Goal: Obtain resource: Obtain resource

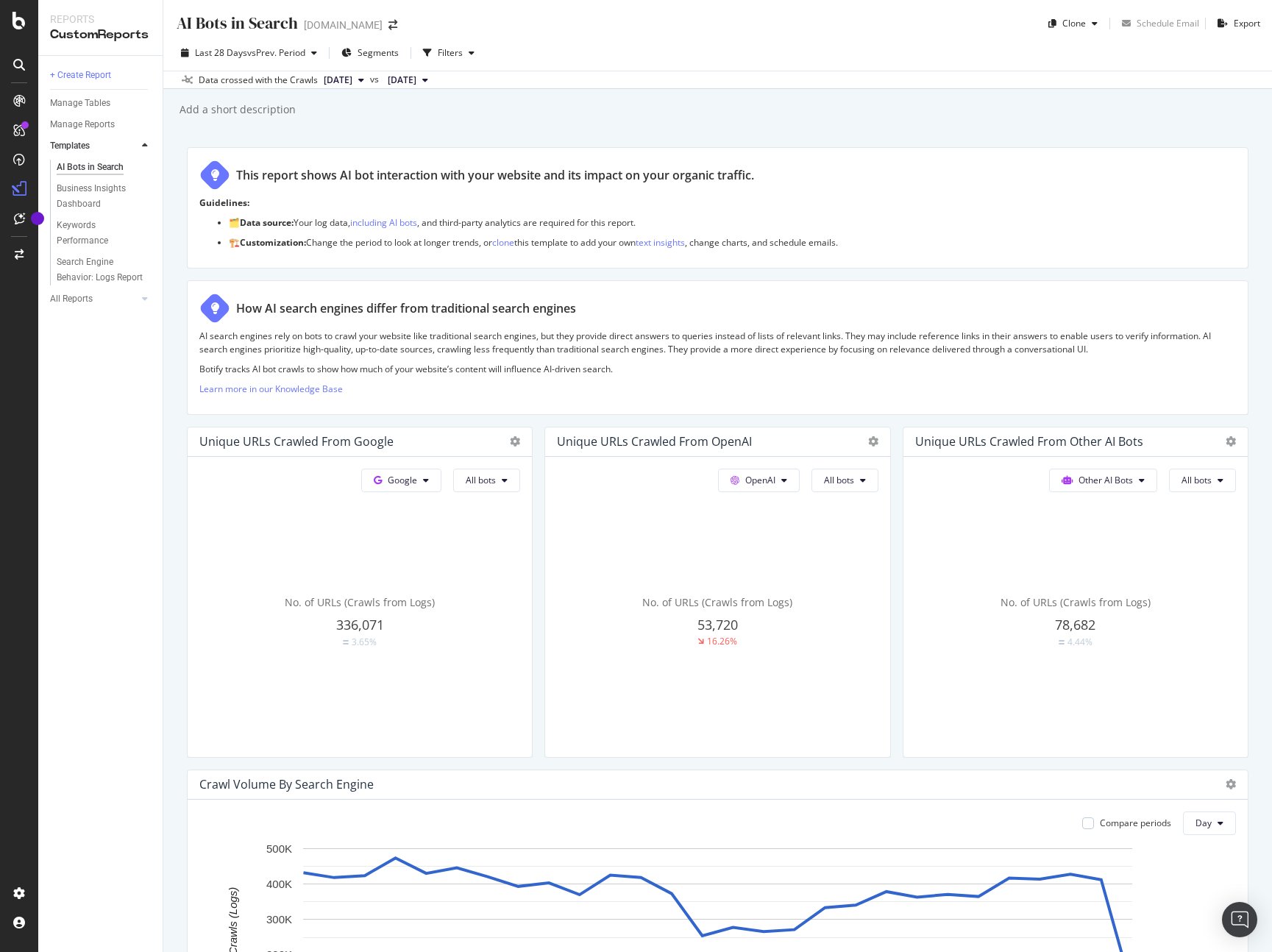
click at [25, 63] on icon at bounding box center [19, 65] width 12 height 12
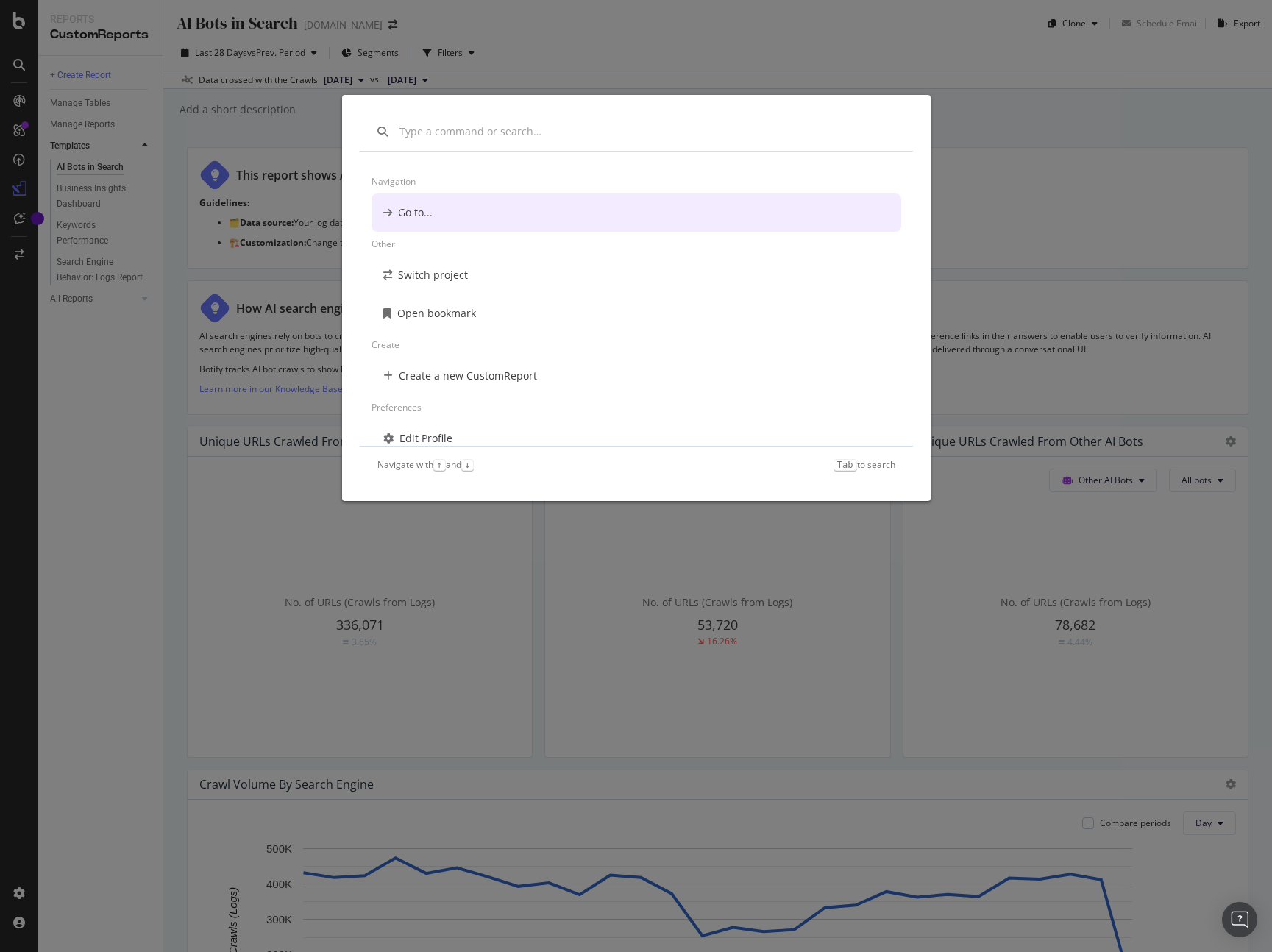
click at [25, 63] on div "Navigation Go to... Other Switch project Open bookmark Create Create a new Cust…" at bounding box center [636, 476] width 1272 height 952
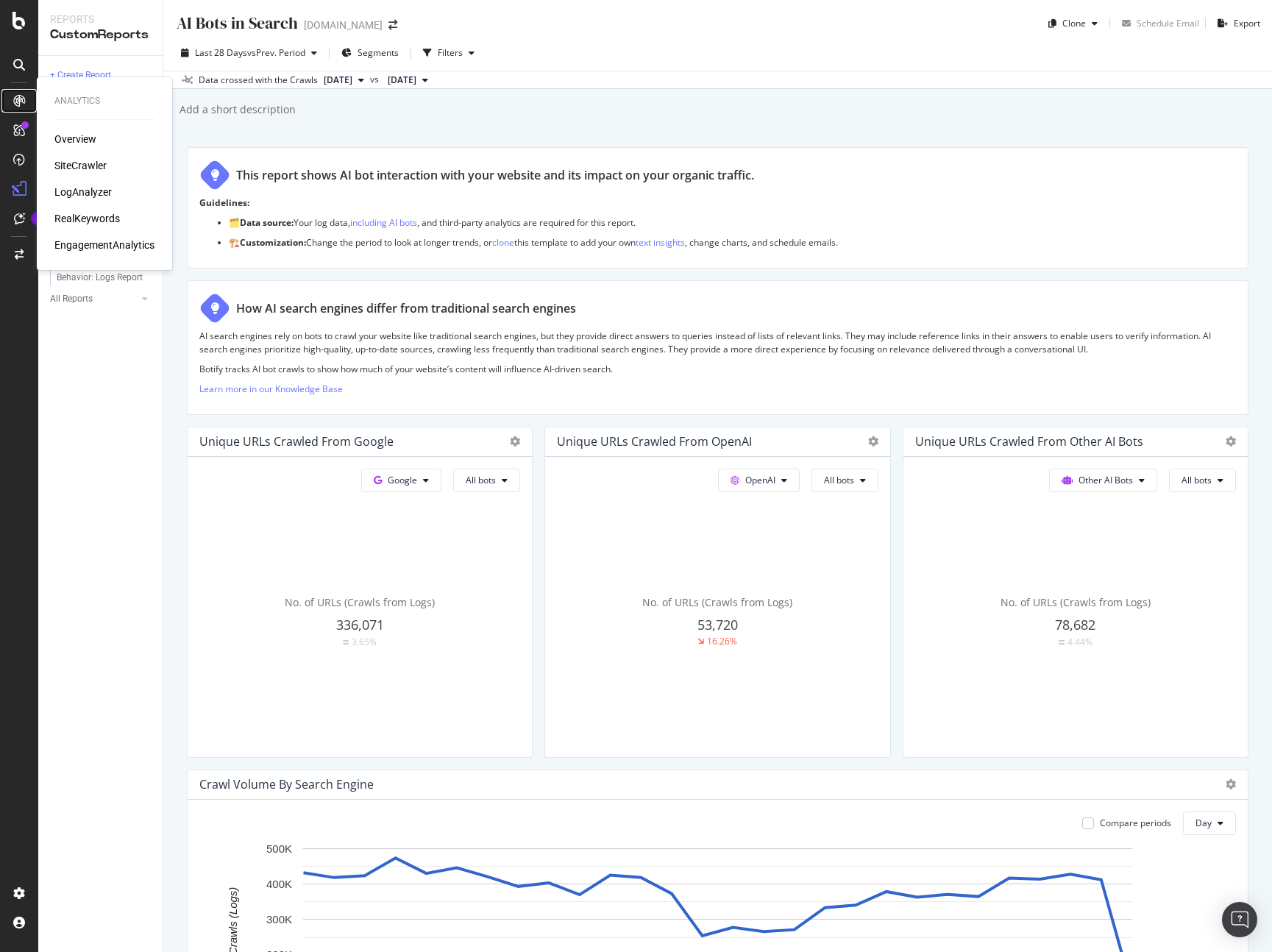
click at [25, 103] on icon at bounding box center [19, 101] width 12 height 12
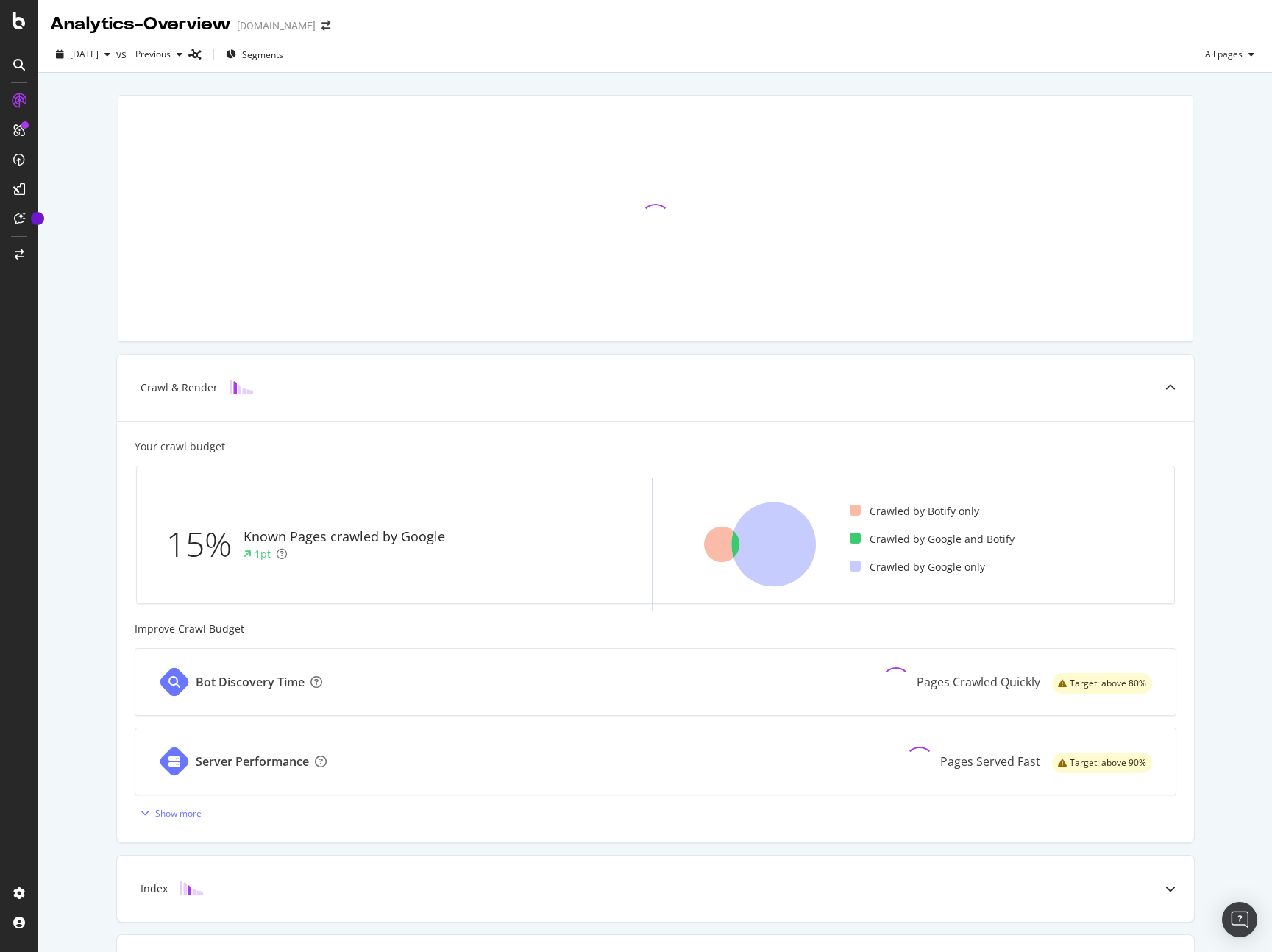
click at [14, 9] on div at bounding box center [19, 476] width 38 height 952
click at [14, 12] on icon at bounding box center [19, 21] width 13 height 18
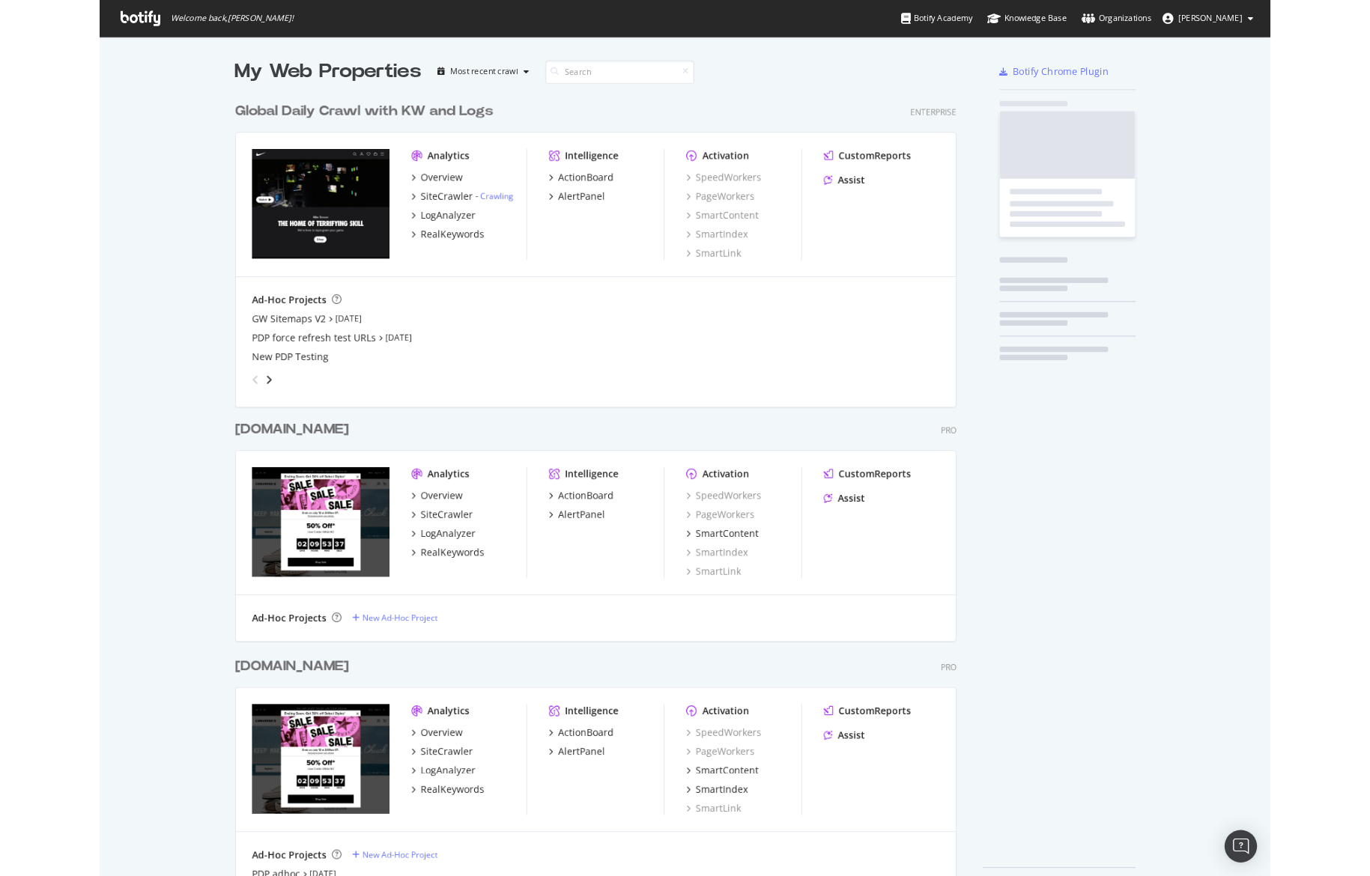
scroll to position [969, 1295]
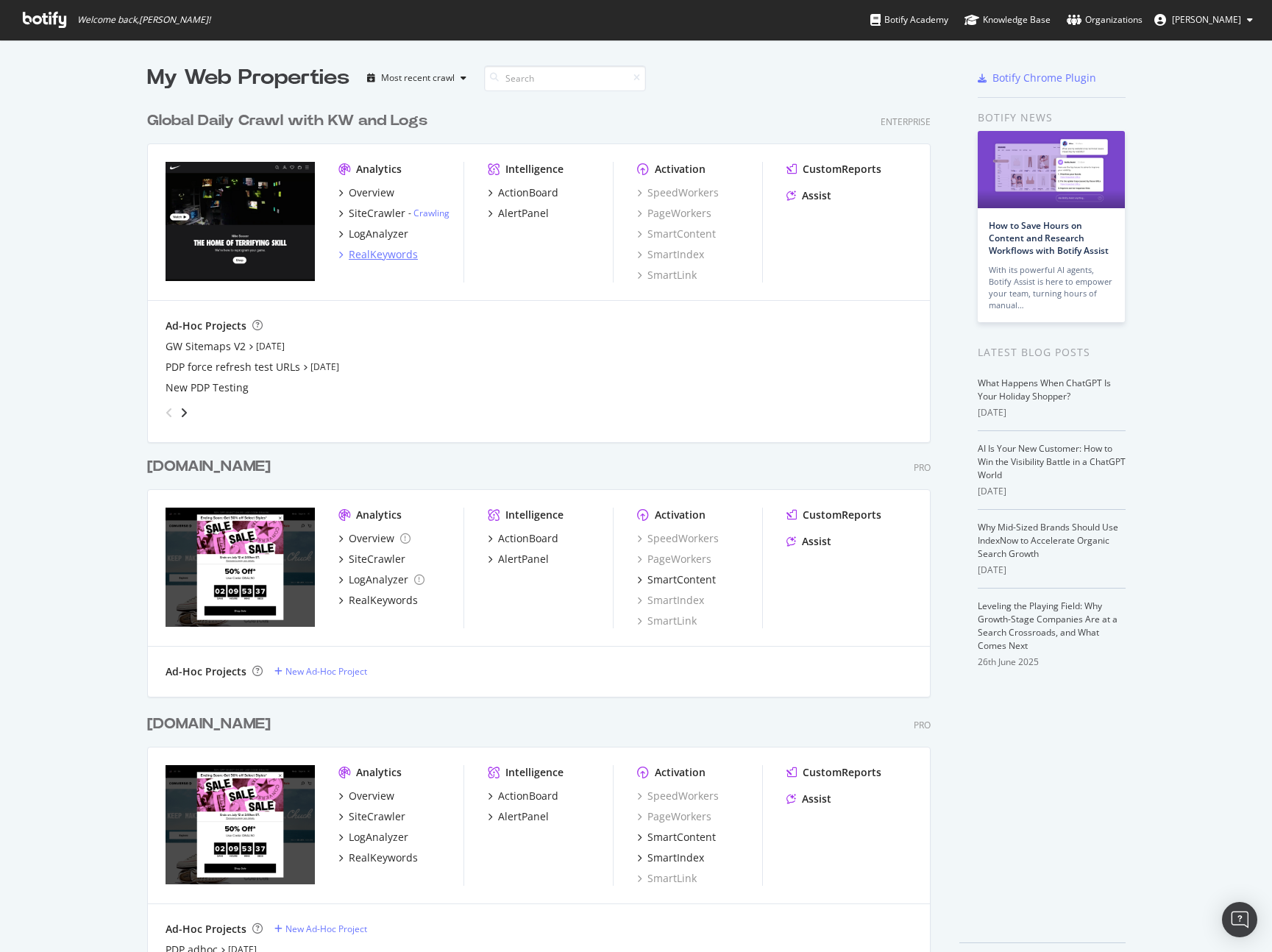
click at [385, 258] on div "RealKeywords" at bounding box center [383, 254] width 69 height 15
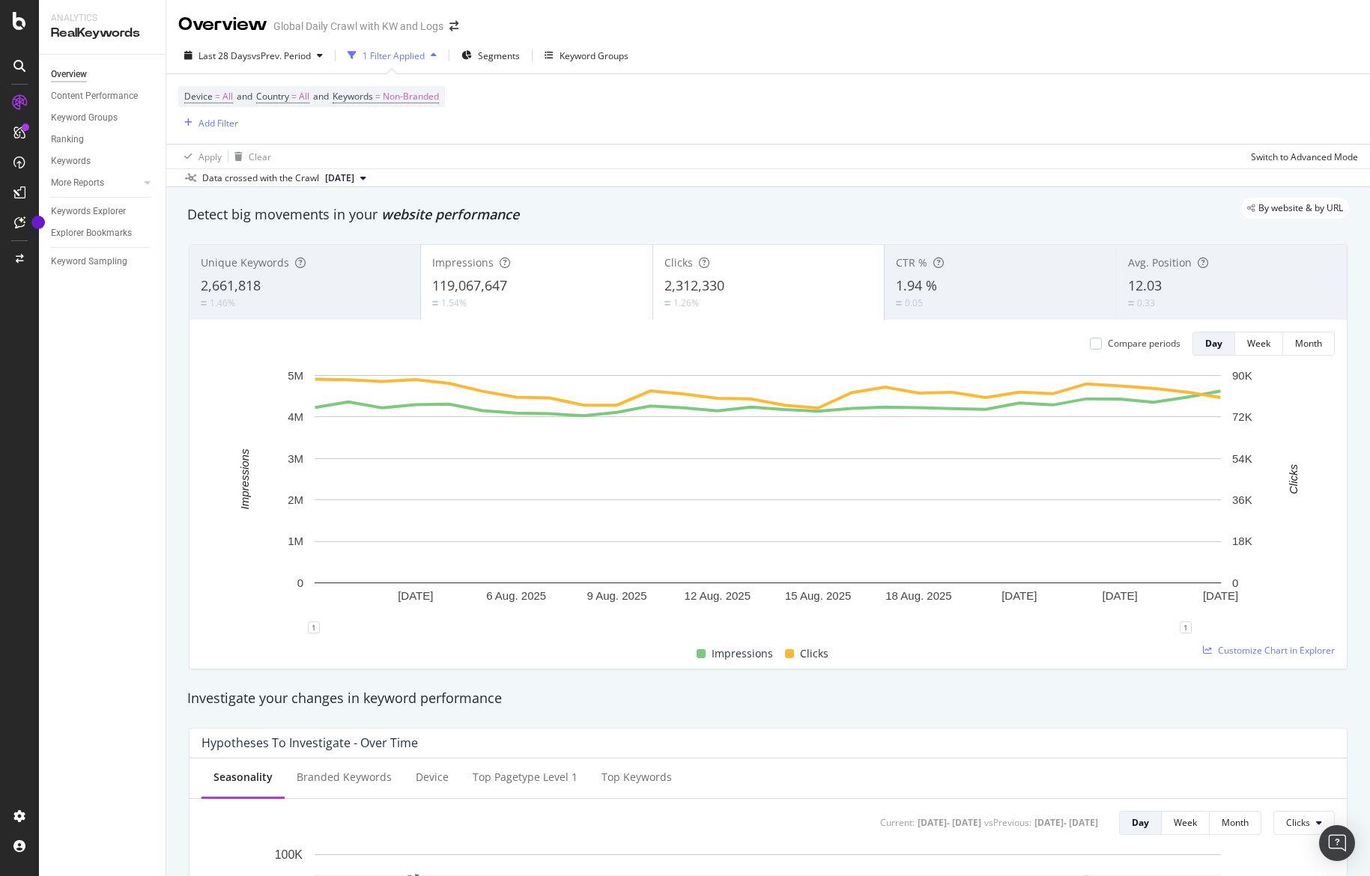
click at [88, 201] on div "Keywords Explorer" at bounding box center [108, 212] width 115 height 22
click at [85, 209] on div "Keywords Explorer" at bounding box center [88, 212] width 75 height 16
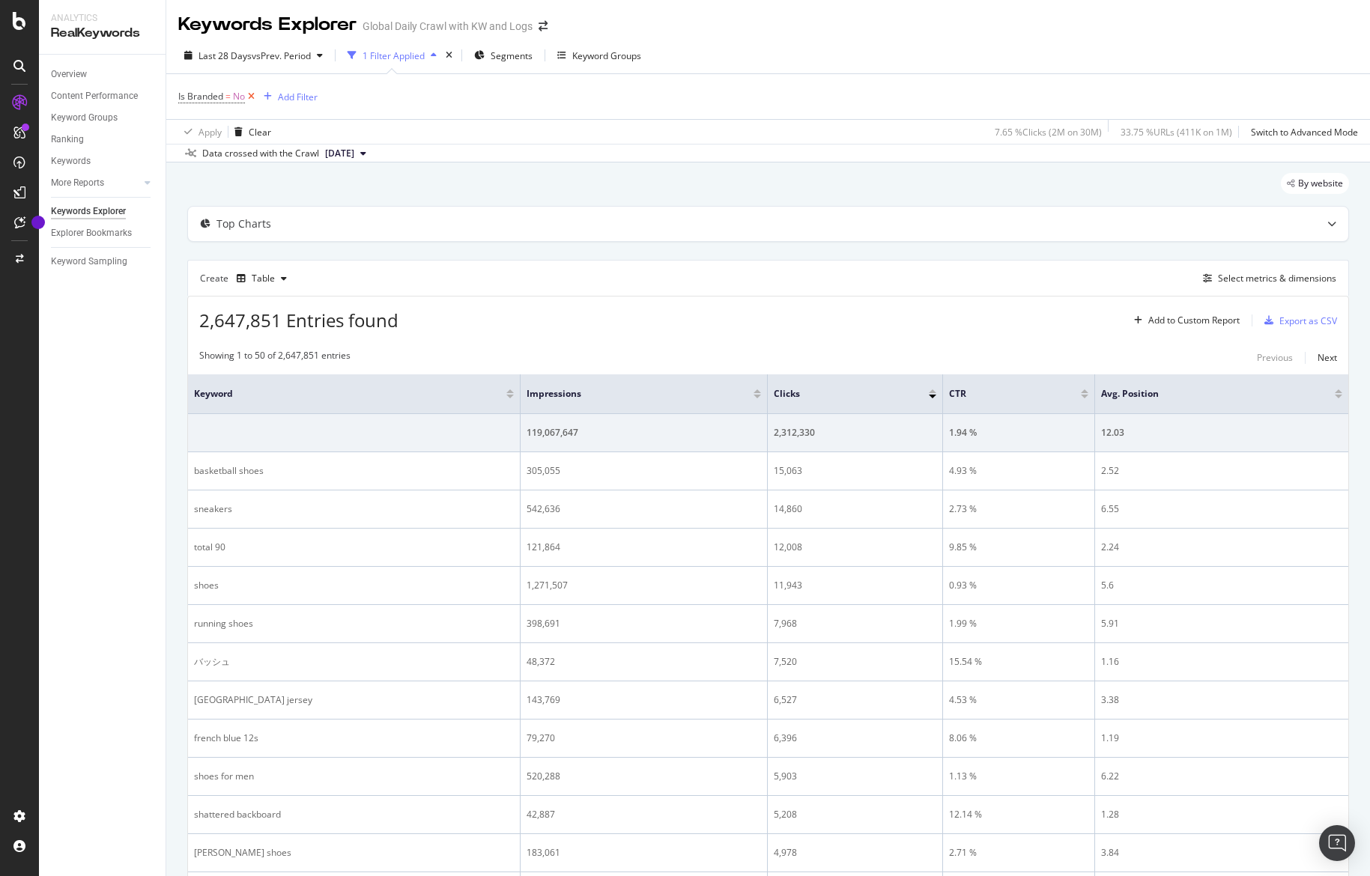
click at [252, 102] on icon at bounding box center [251, 96] width 13 height 15
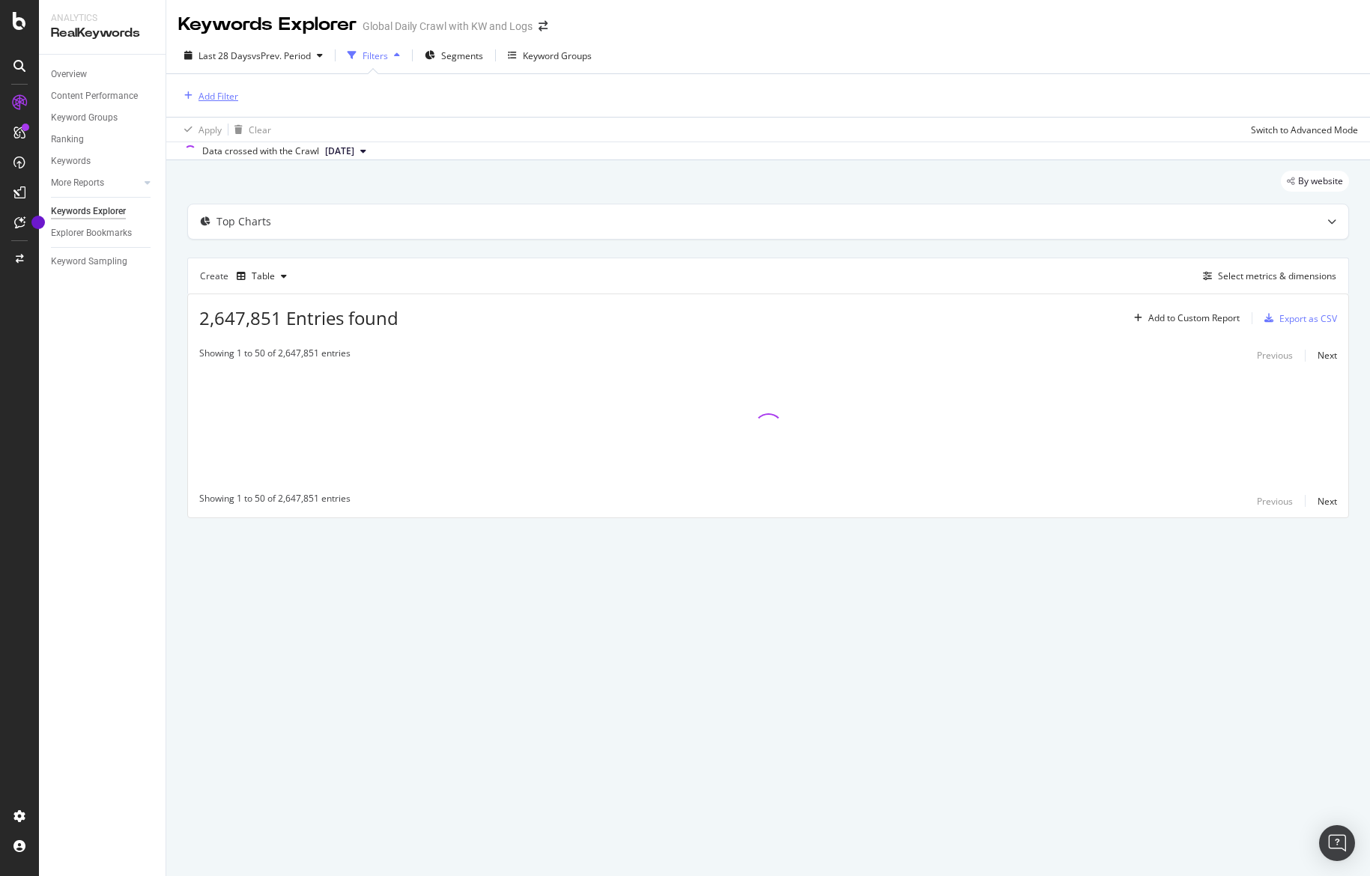
click at [219, 92] on div "Add Filter" at bounding box center [218, 96] width 40 height 13
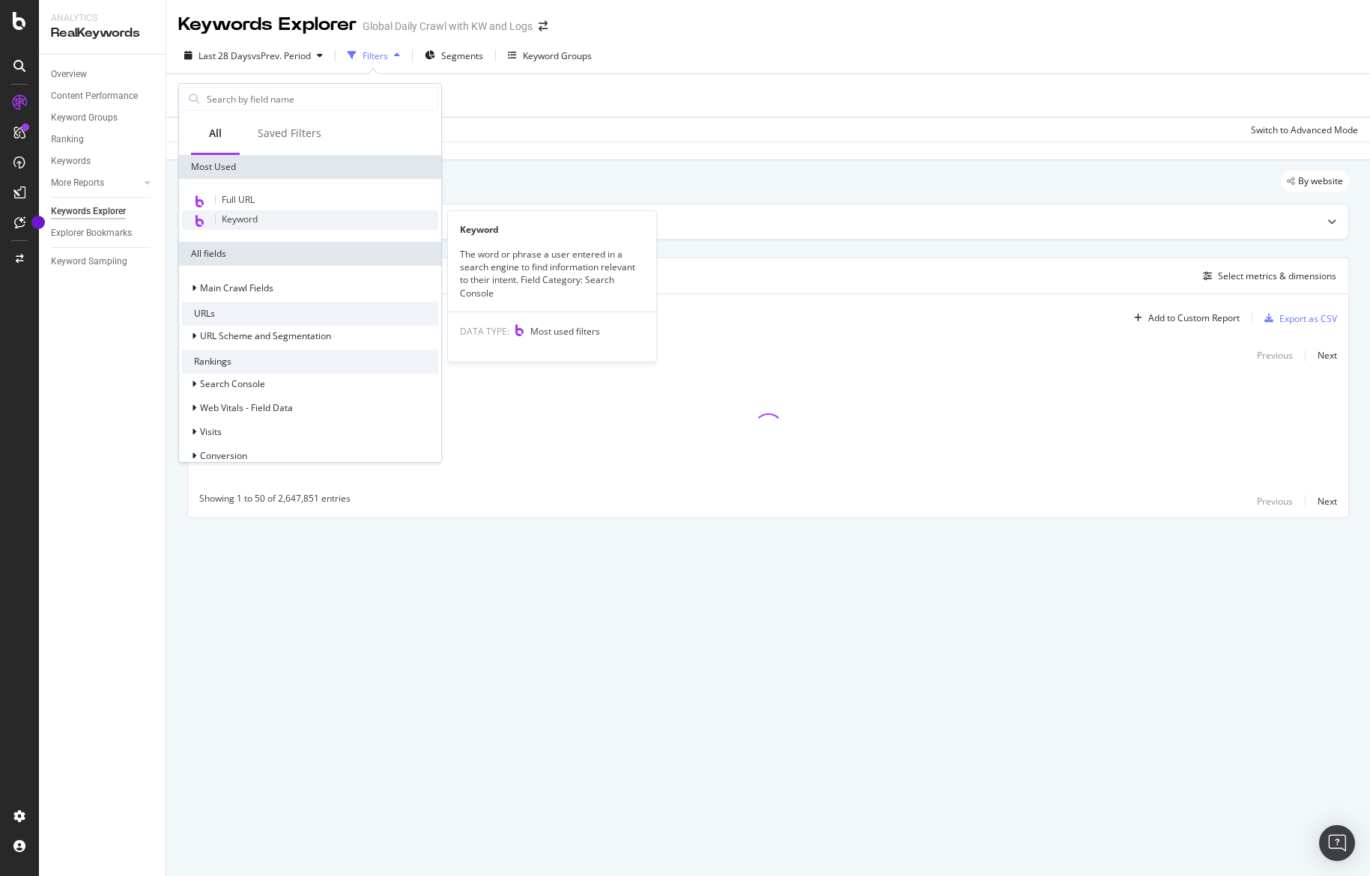
click at [260, 216] on div "Keyword" at bounding box center [310, 219] width 256 height 19
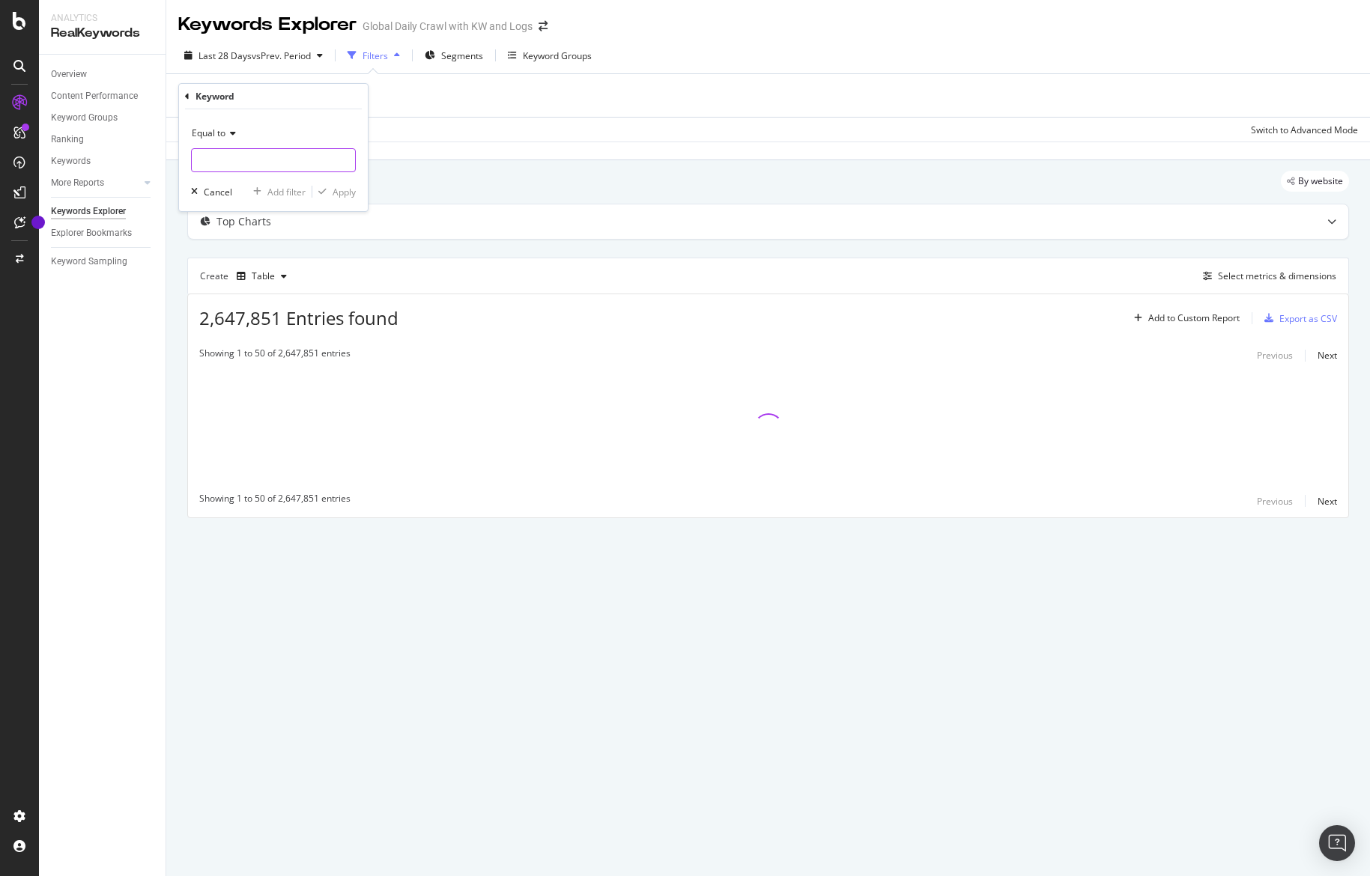
click at [227, 158] on input "text" at bounding box center [273, 160] width 163 height 24
type input "3yaep"
click at [226, 124] on div "Equal to" at bounding box center [273, 133] width 165 height 24
click at [259, 285] on div "Contains" at bounding box center [275, 280] width 160 height 19
click at [219, 189] on div "Cancel" at bounding box center [218, 192] width 28 height 13
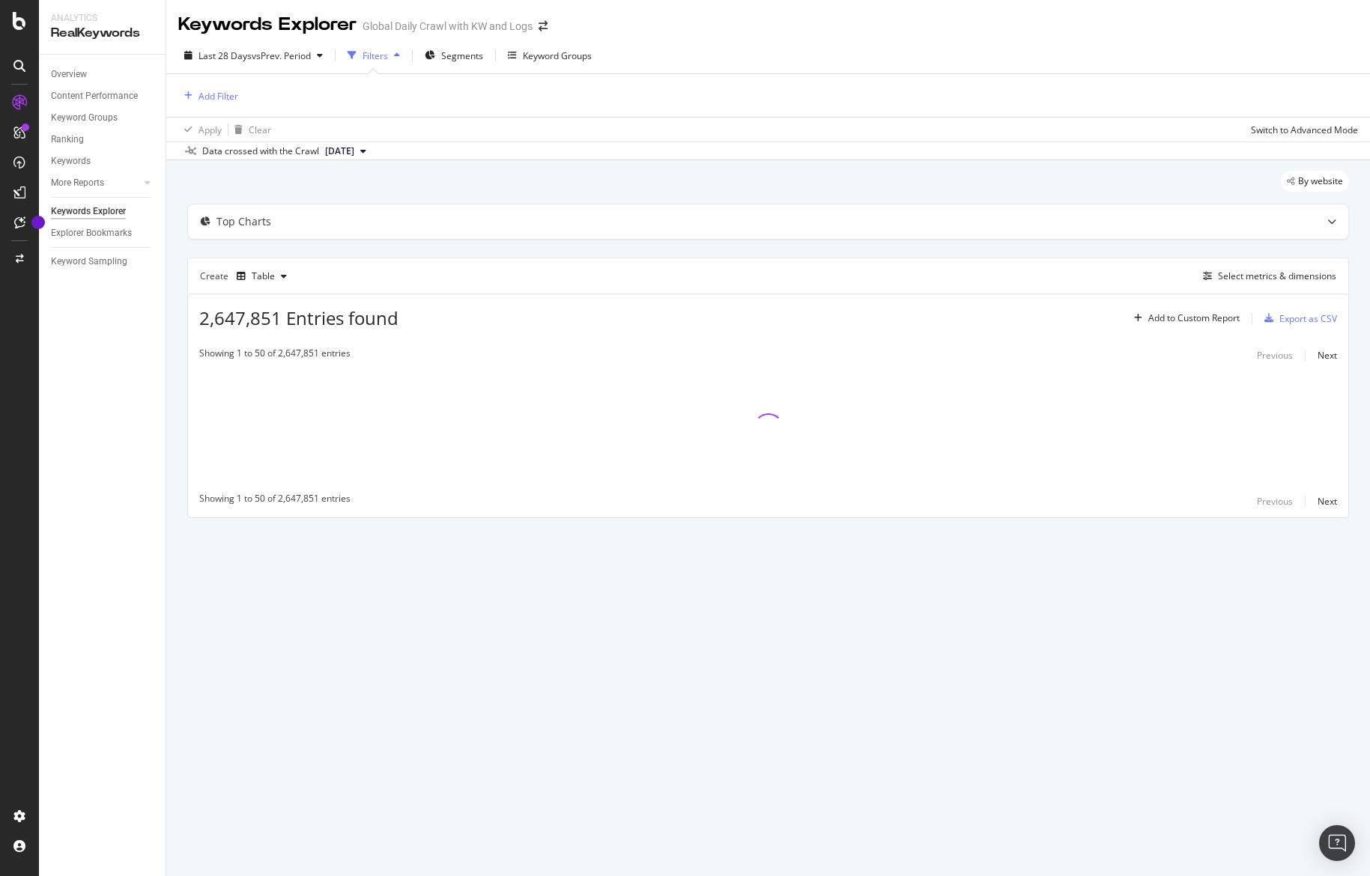
click at [240, 97] on div "Add Filter" at bounding box center [768, 95] width 1180 height 43
click at [223, 97] on div "Add Filter" at bounding box center [218, 96] width 40 height 13
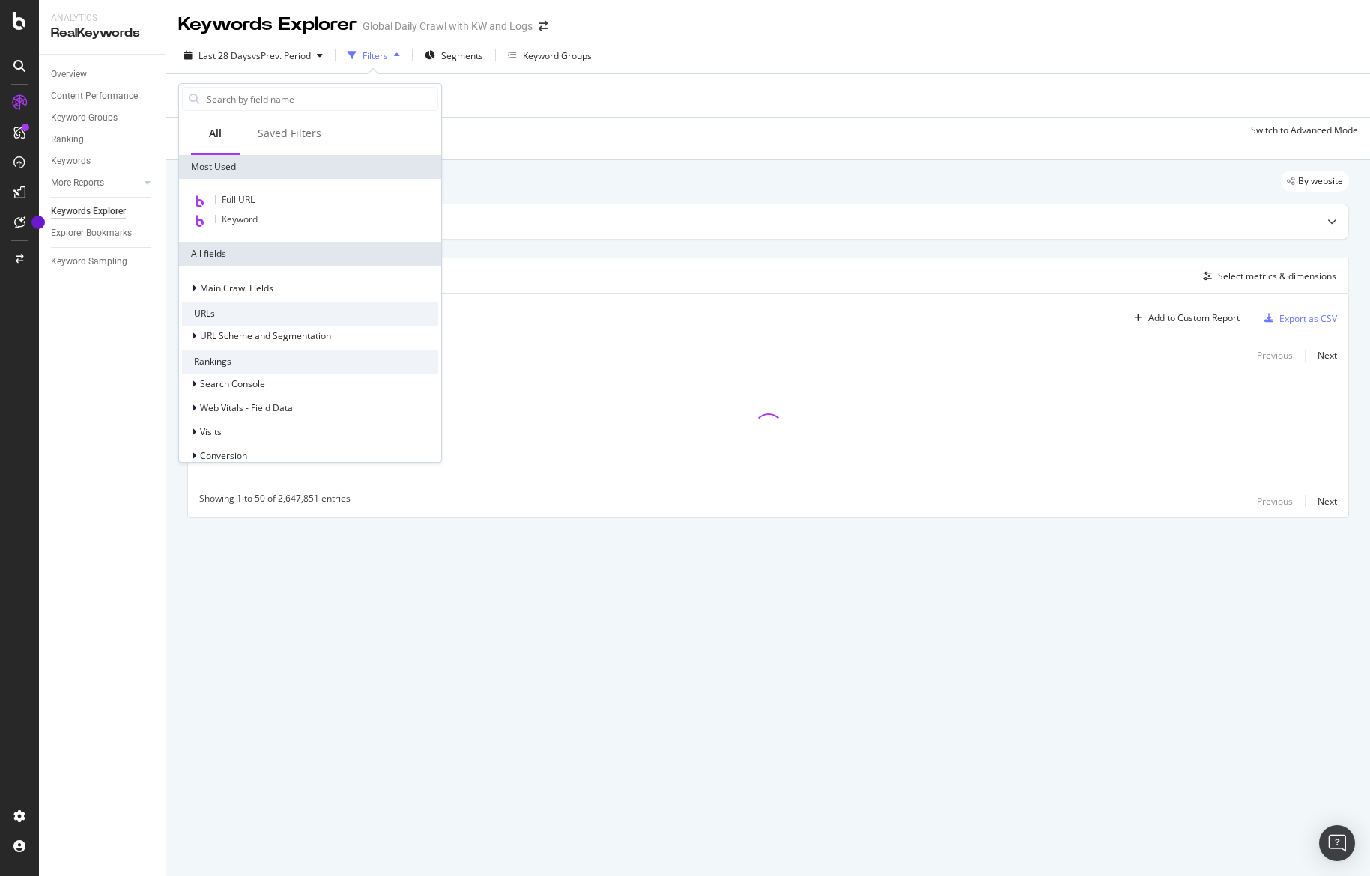
click at [262, 186] on div "Full URL Keyword" at bounding box center [310, 210] width 262 height 63
click at [258, 197] on div "Full URL" at bounding box center [310, 200] width 256 height 19
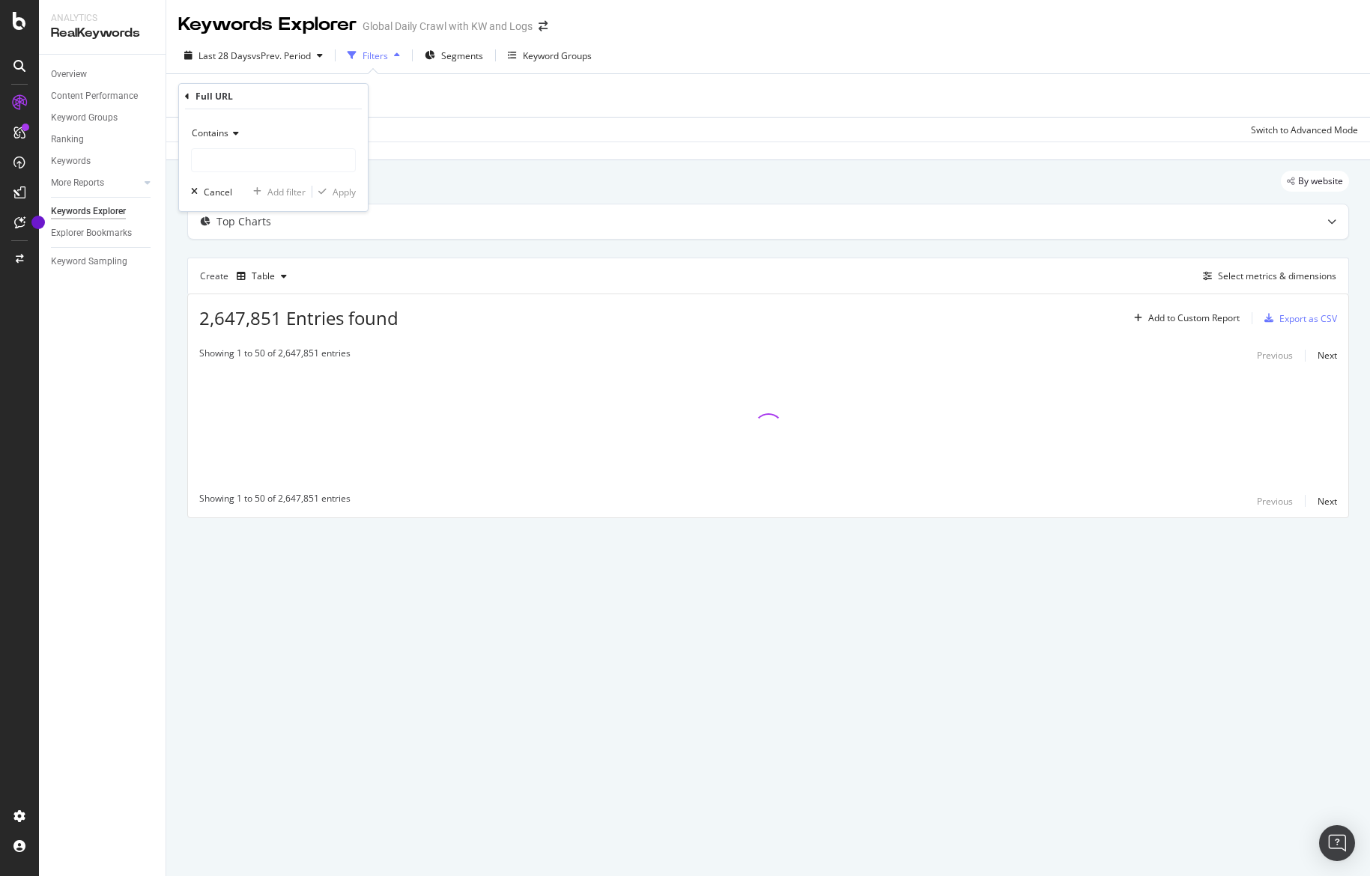
click at [232, 142] on div "Contains" at bounding box center [273, 133] width 165 height 24
click at [231, 158] on span "Equal to" at bounding box center [215, 164] width 34 height 13
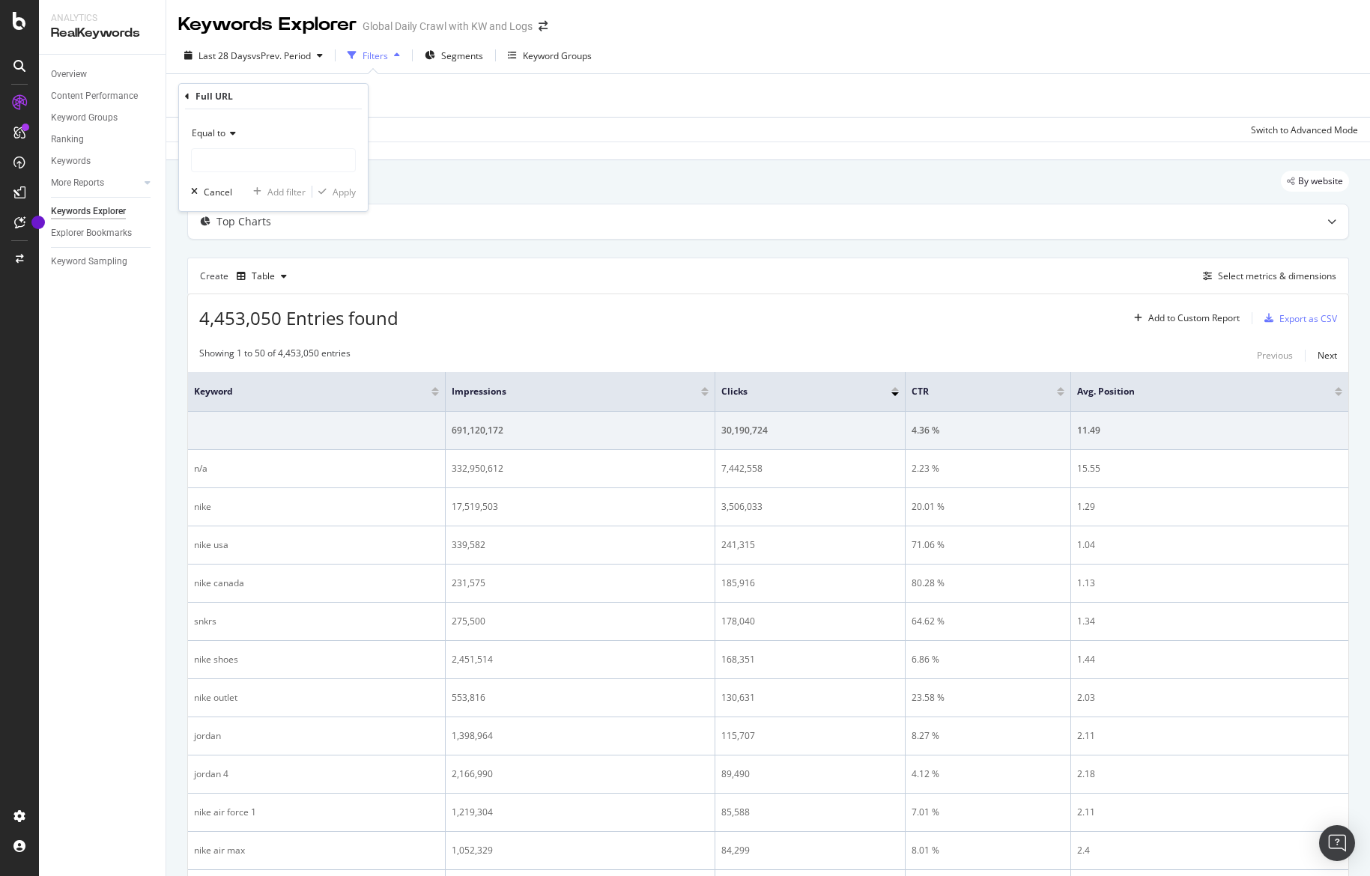
click at [228, 136] on icon at bounding box center [230, 133] width 10 height 9
click at [226, 285] on span "Contains" at bounding box center [216, 281] width 37 height 13
click at [225, 169] on input "text" at bounding box center [273, 160] width 163 height 24
type input "3yaep"
click at [350, 192] on div "Apply" at bounding box center [344, 192] width 23 height 13
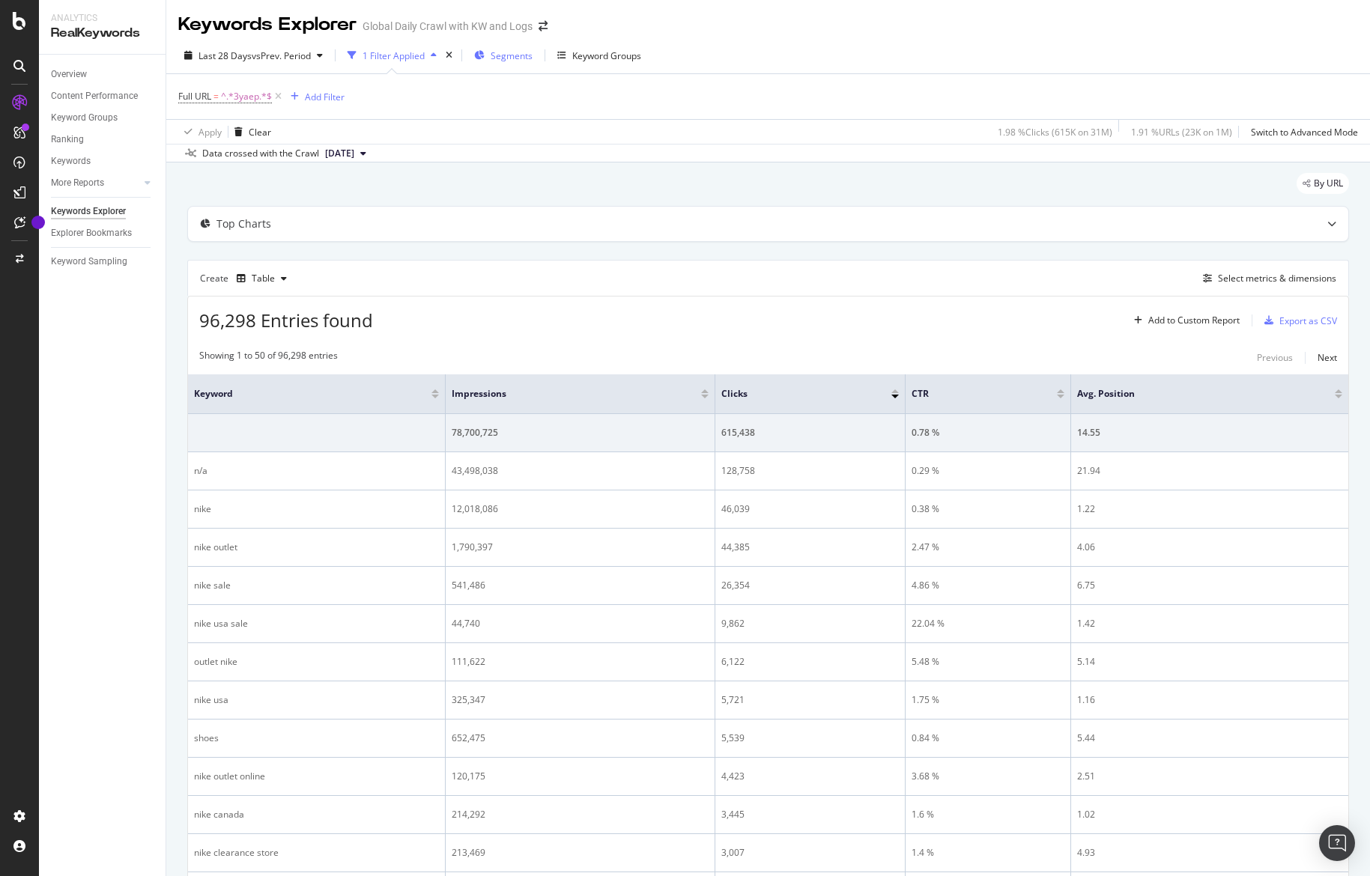
click at [499, 53] on span "Segments" at bounding box center [512, 55] width 42 height 13
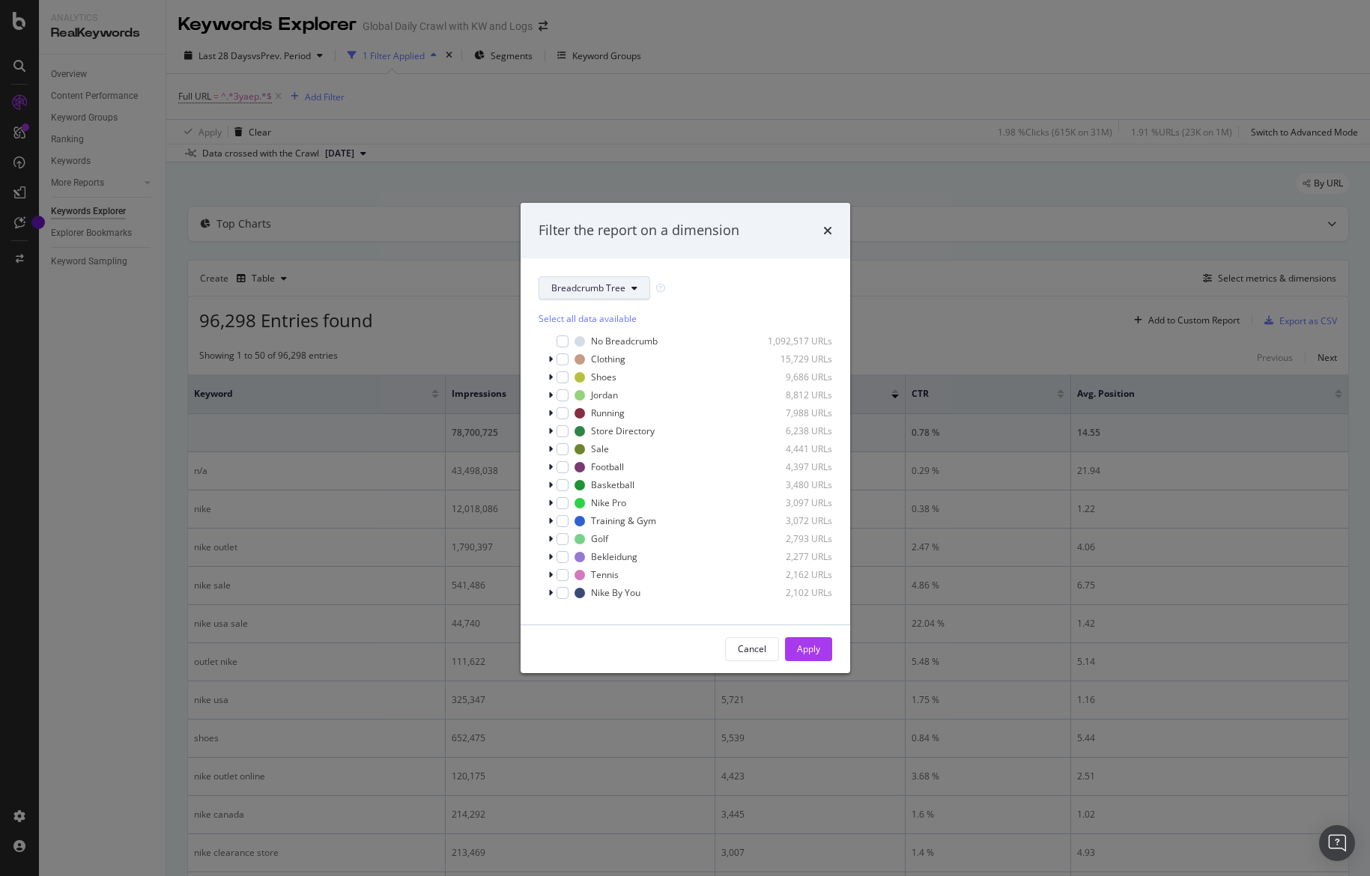
click at [620, 283] on span "Breadcrumb Tree" at bounding box center [588, 288] width 74 height 13
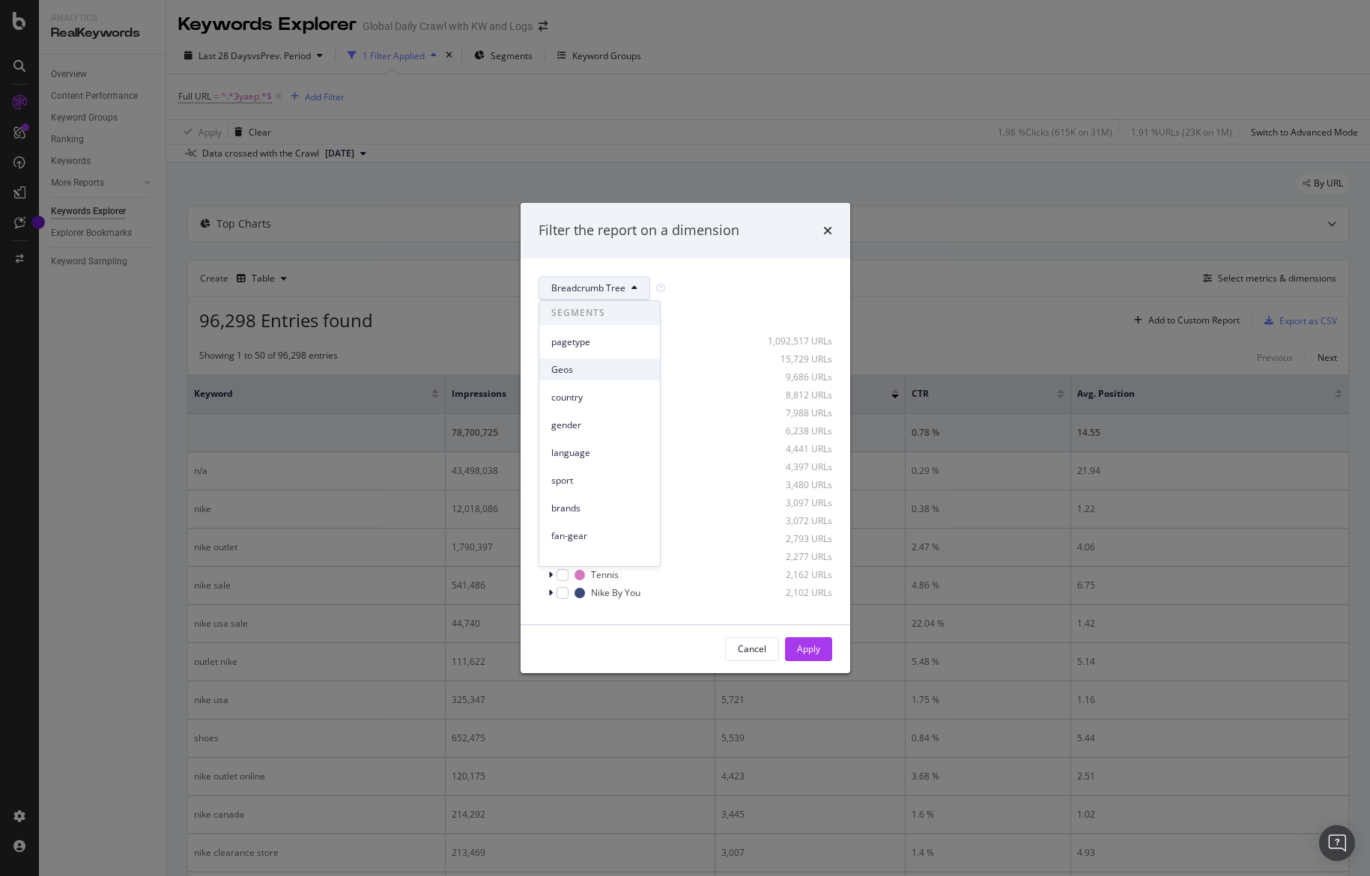
click at [593, 364] on span "Geos" at bounding box center [599, 369] width 97 height 13
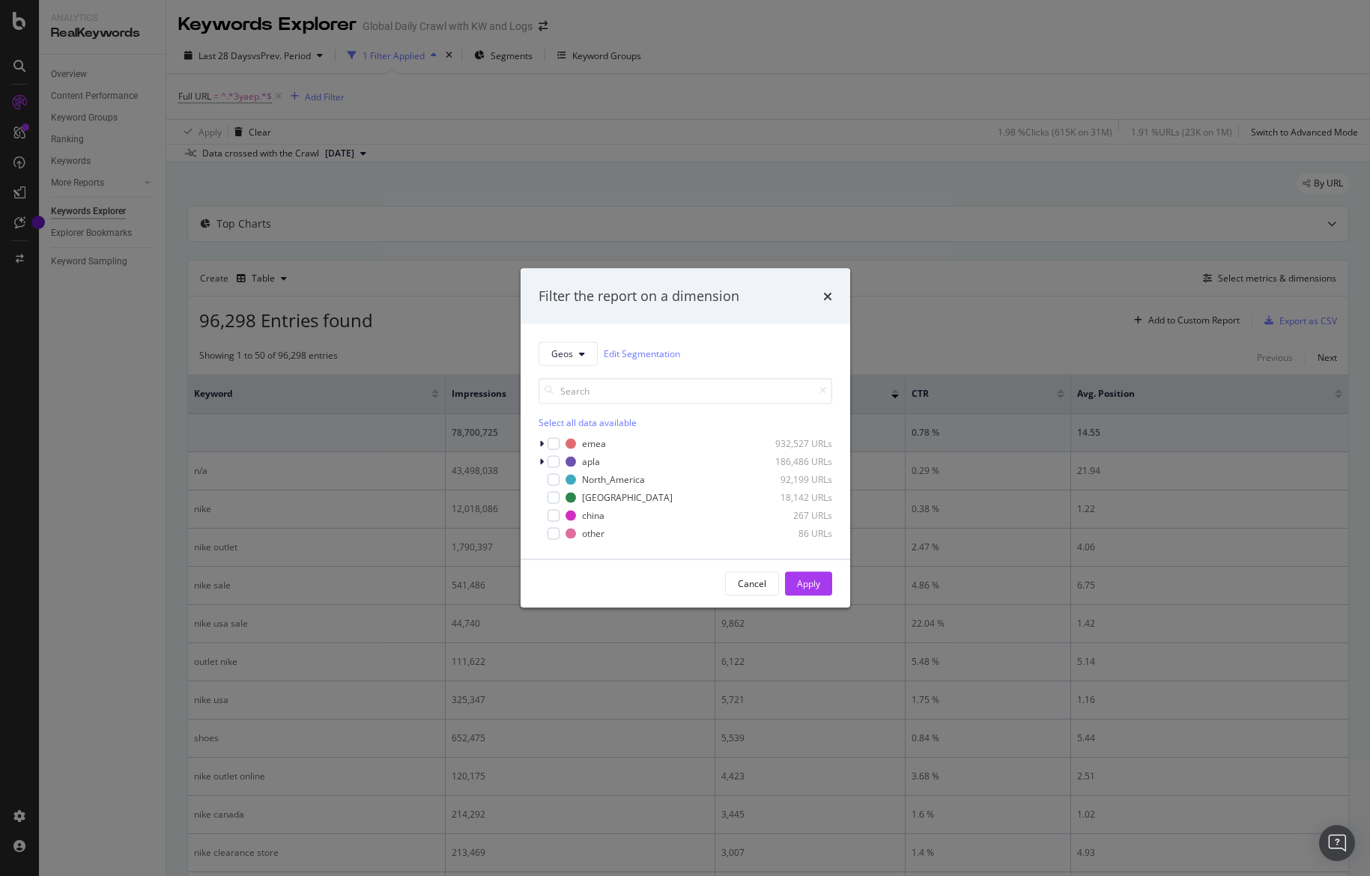
click at [539, 435] on div "Select all data available emea 932,527 URLs apla 186,486 URLs North_America 92,…" at bounding box center [685, 458] width 294 height 163
click at [539, 440] on icon "modal" at bounding box center [541, 443] width 4 height 9
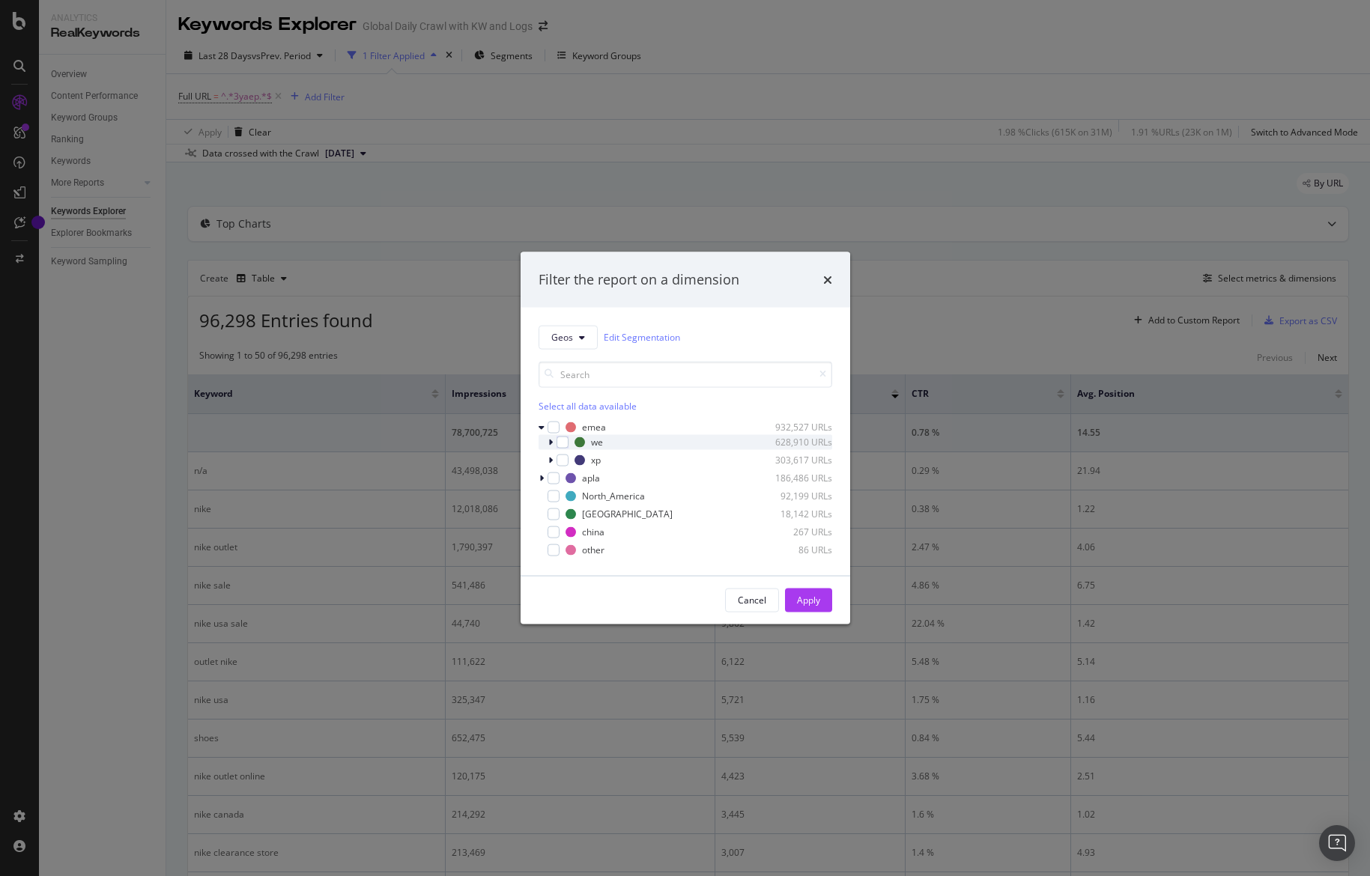
click at [548, 440] on icon "modal" at bounding box center [550, 441] width 4 height 9
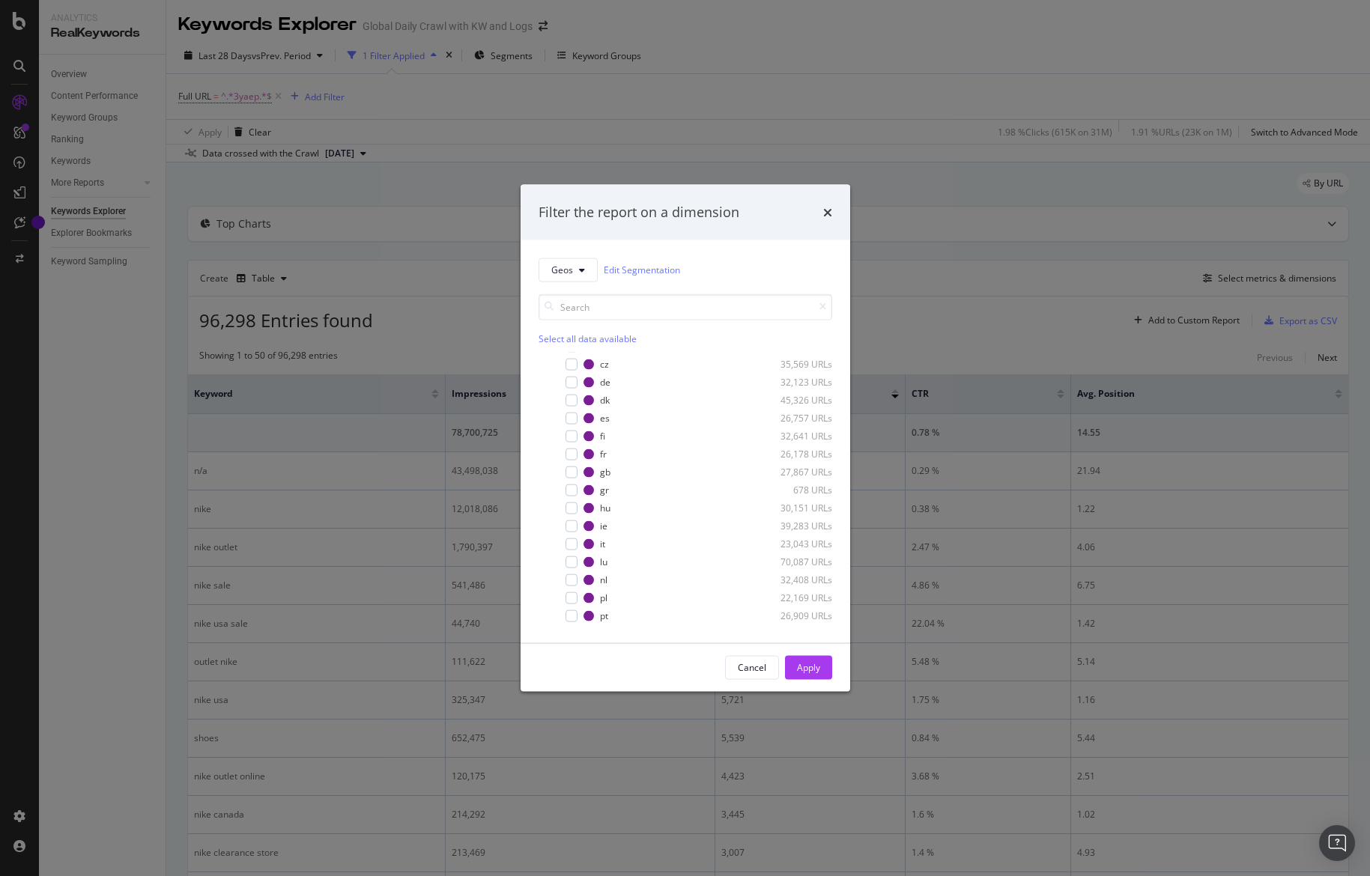
scroll to position [67, 0]
click at [562, 374] on div "modal" at bounding box center [560, 379] width 9 height 15
click at [571, 455] on div "modal" at bounding box center [571, 452] width 12 height 12
click at [571, 476] on div "gb 27,867 URLs" at bounding box center [685, 469] width 294 height 15
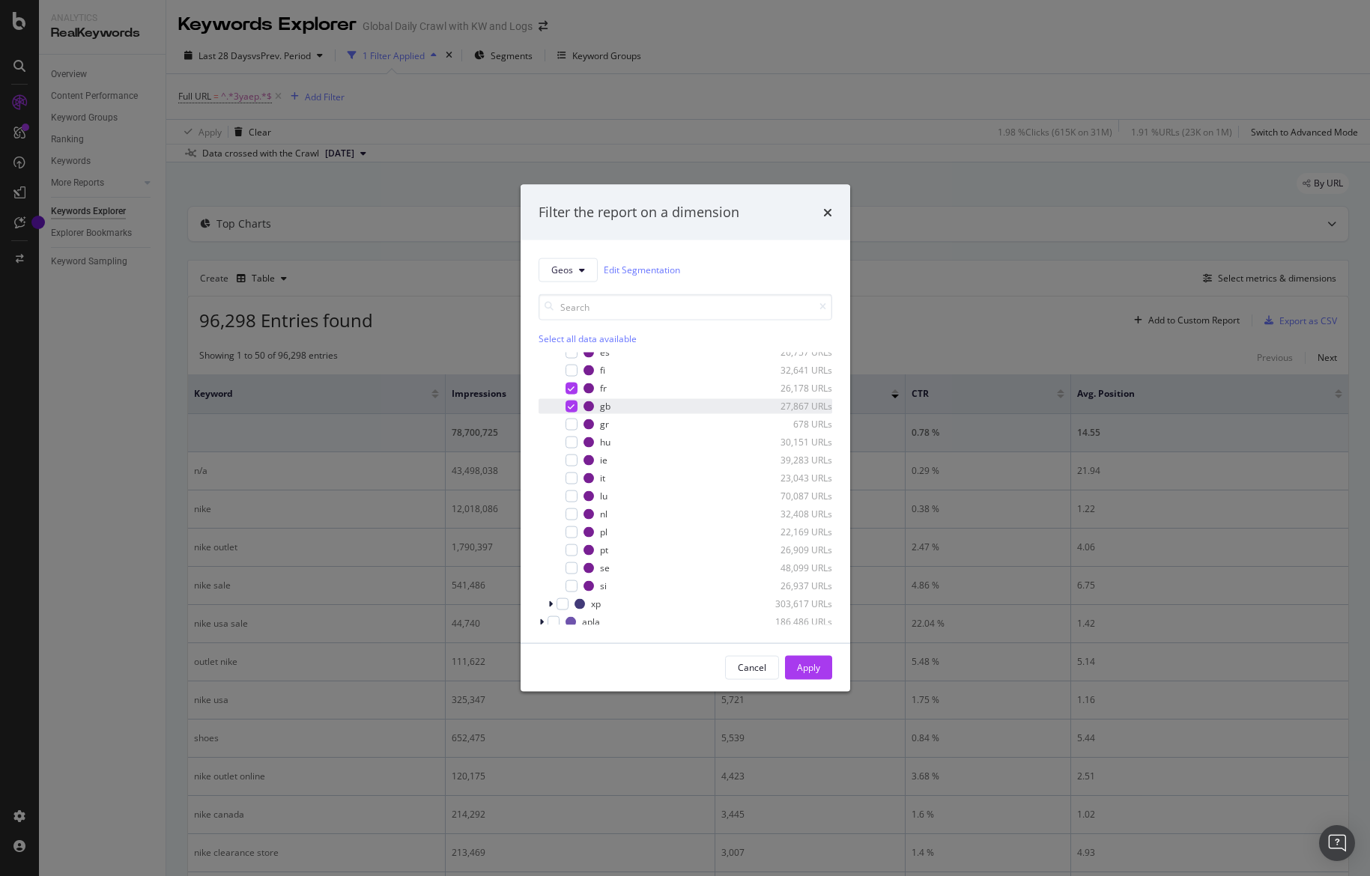
click at [571, 476] on div "modal" at bounding box center [571, 478] width 12 height 12
click at [572, 514] on div "modal" at bounding box center [571, 514] width 12 height 12
click at [567, 476] on div "modal" at bounding box center [571, 476] width 12 height 12
click at [816, 668] on div "Apply" at bounding box center [808, 667] width 23 height 13
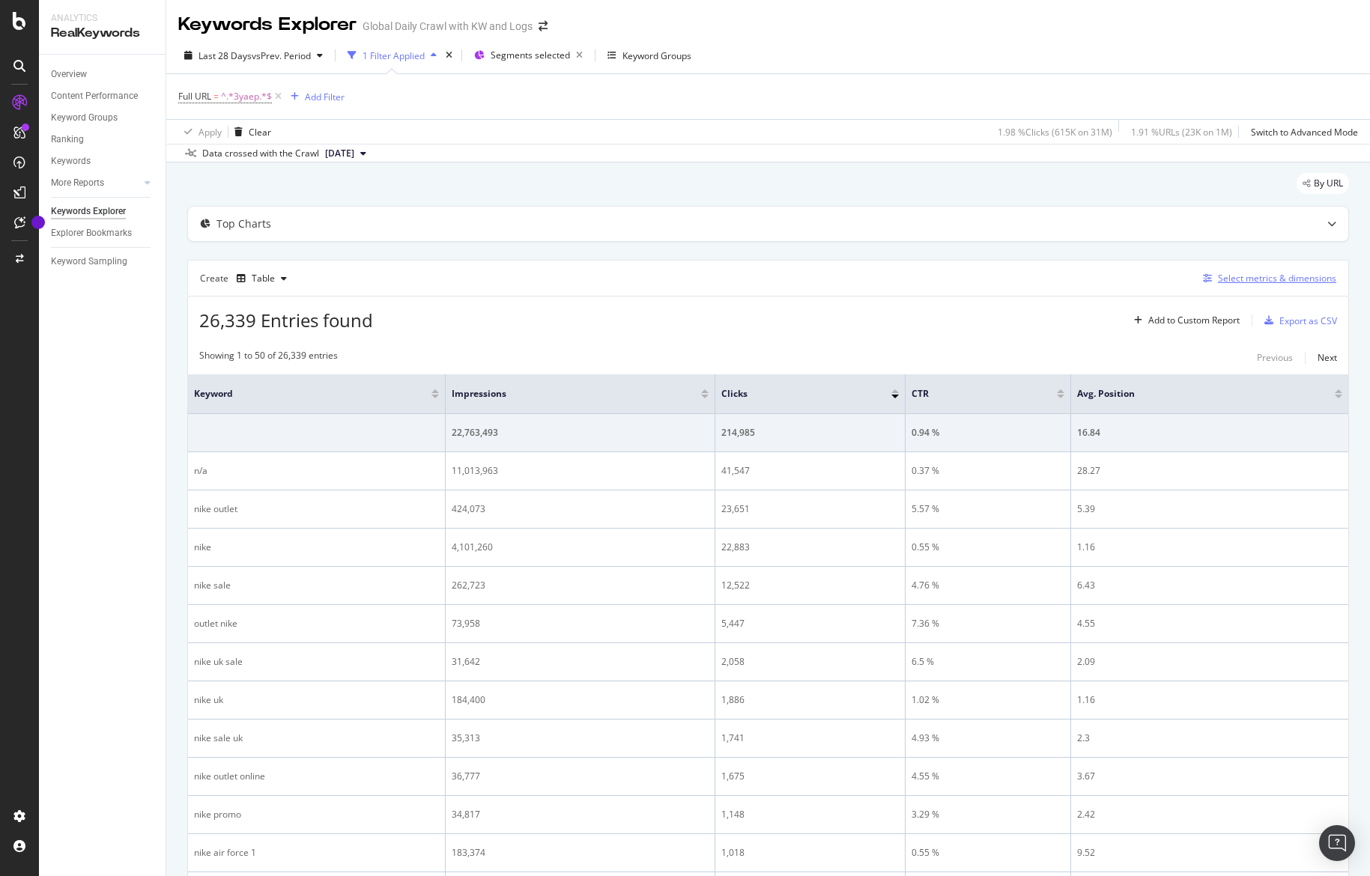
click at [1281, 282] on div "Select metrics & dimensions" at bounding box center [1277, 278] width 118 height 13
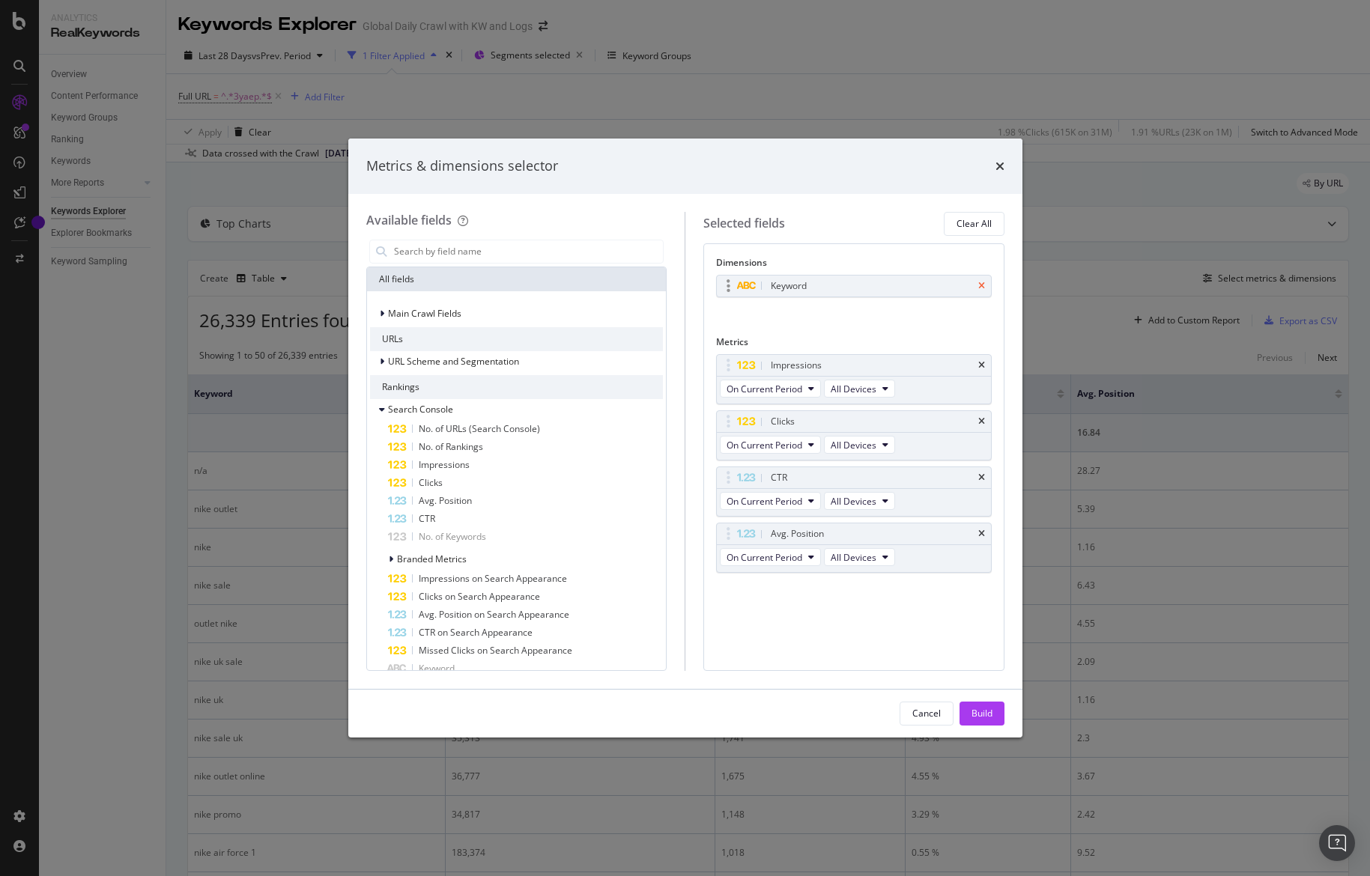
click at [979, 285] on icon "times" at bounding box center [981, 286] width 7 height 9
click at [474, 309] on div "Main Crawl Fields" at bounding box center [517, 313] width 294 height 21
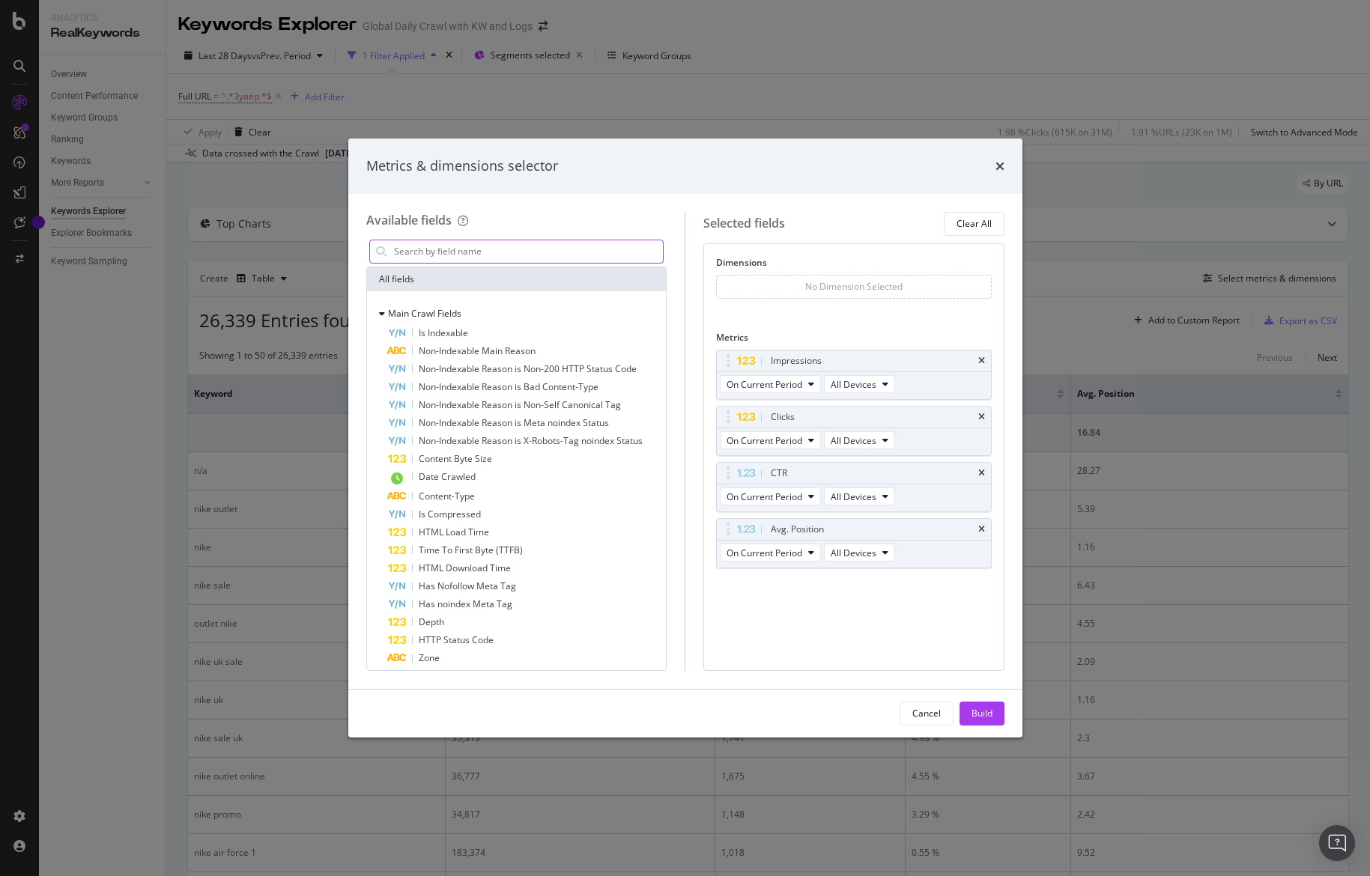
click at [457, 252] on input "modal" at bounding box center [527, 251] width 271 height 22
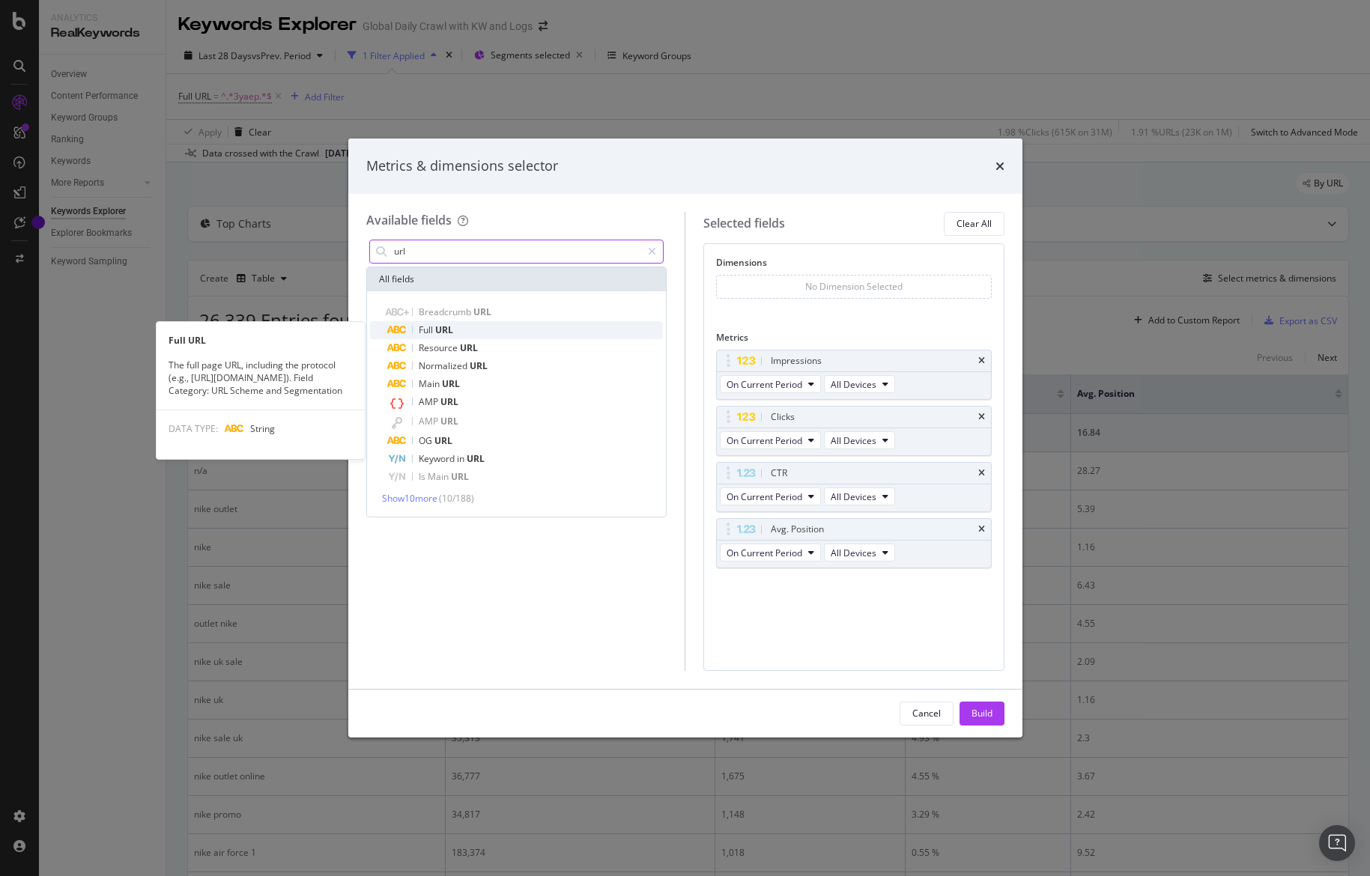
type input "url"
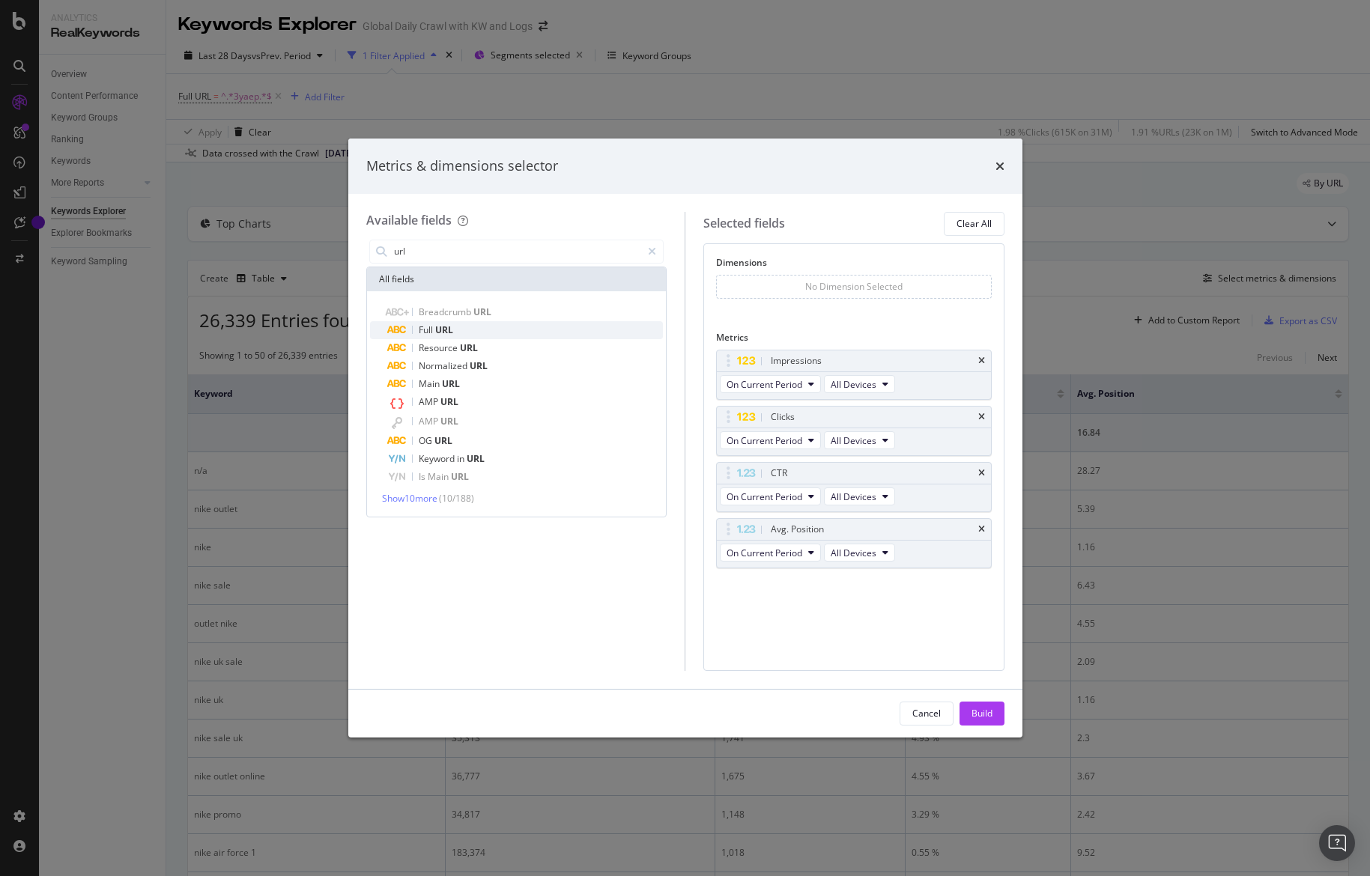
click at [472, 332] on div "Full URL" at bounding box center [526, 330] width 276 height 18
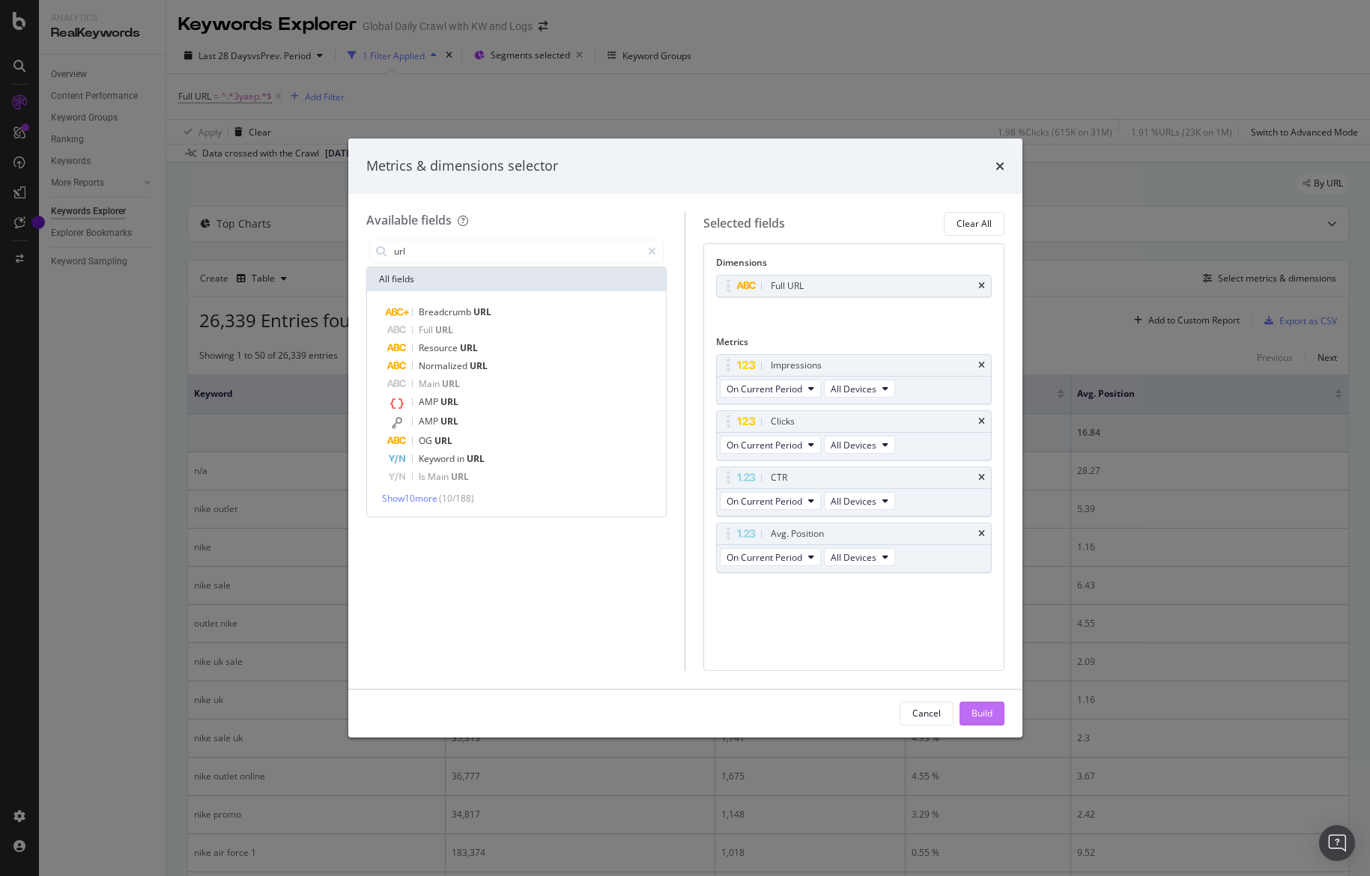
click at [989, 721] on div "Build" at bounding box center [981, 713] width 21 height 22
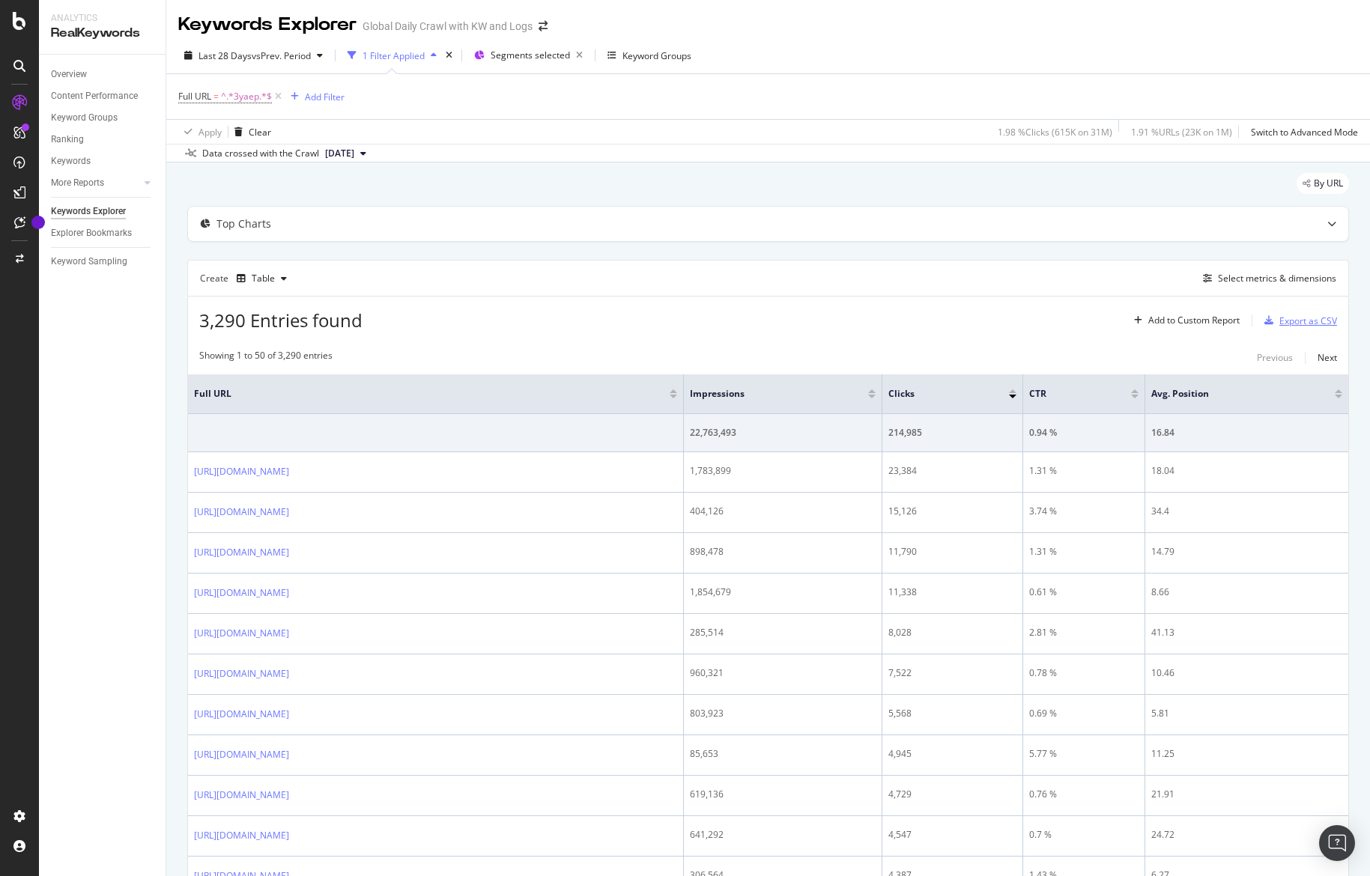
click at [1294, 327] on div "Export as CSV" at bounding box center [1308, 321] width 58 height 13
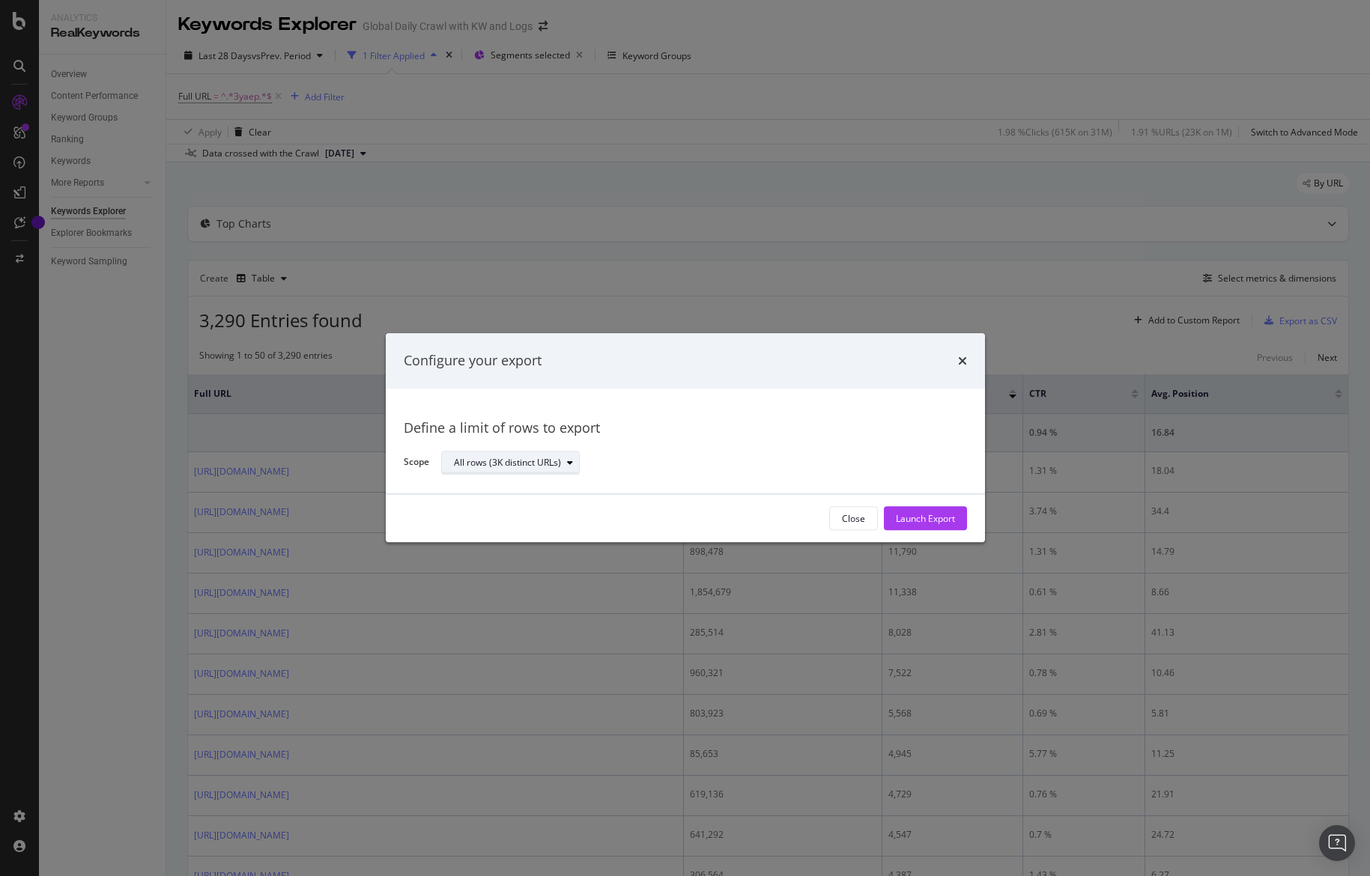
click at [547, 459] on div "All rows (3K distinct URLs)" at bounding box center [507, 462] width 107 height 9
click at [543, 513] on div "Define a limit" at bounding box center [518, 512] width 140 height 19
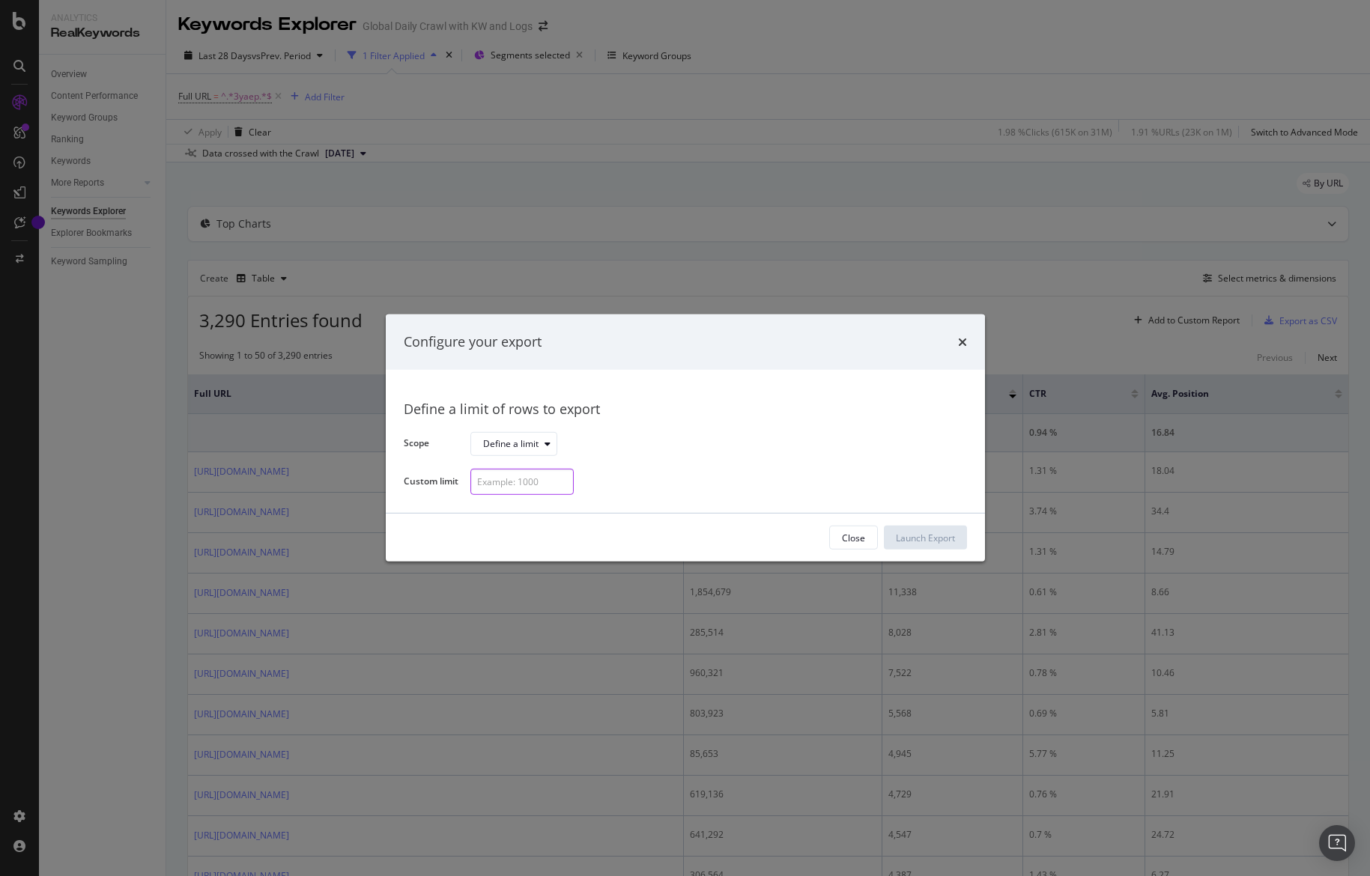
click at [535, 480] on input "modal" at bounding box center [521, 482] width 103 height 26
type input "1500"
click at [935, 536] on div "Launch Export" at bounding box center [925, 538] width 59 height 13
